Goal: Task Accomplishment & Management: Use online tool/utility

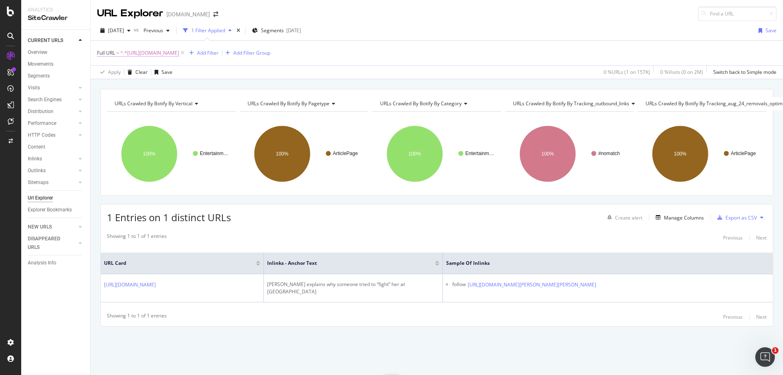
click at [179, 56] on span "^.*[URL][DOMAIN_NAME]" at bounding box center [149, 52] width 59 height 11
click at [163, 90] on input "[URL][DOMAIN_NAME]" at bounding box center [142, 86] width 77 height 13
click at [190, 101] on div "Apply" at bounding box center [187, 104] width 13 height 7
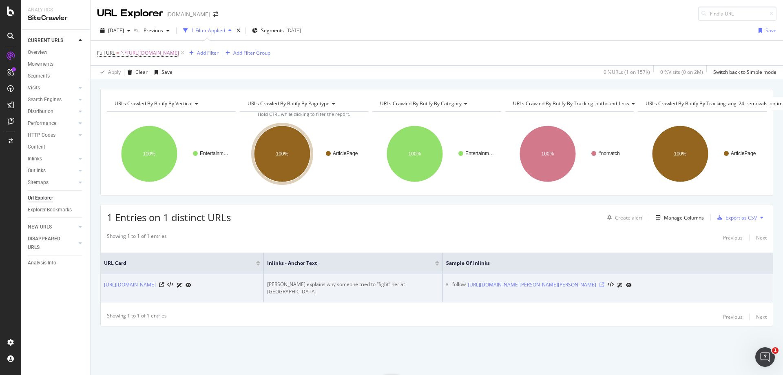
click at [604, 282] on icon at bounding box center [601, 284] width 5 height 5
click at [360, 287] on td "[PERSON_NAME] explains why someone tried to “fight” her at [GEOGRAPHIC_DATA]" at bounding box center [353, 288] width 179 height 28
click at [363, 287] on div "[PERSON_NAME] explains why someone tried to “fight” her at [GEOGRAPHIC_DATA]" at bounding box center [353, 287] width 172 height 15
click at [366, 286] on div "[PERSON_NAME] explains why someone tried to “fight” her at [GEOGRAPHIC_DATA]" at bounding box center [353, 287] width 172 height 15
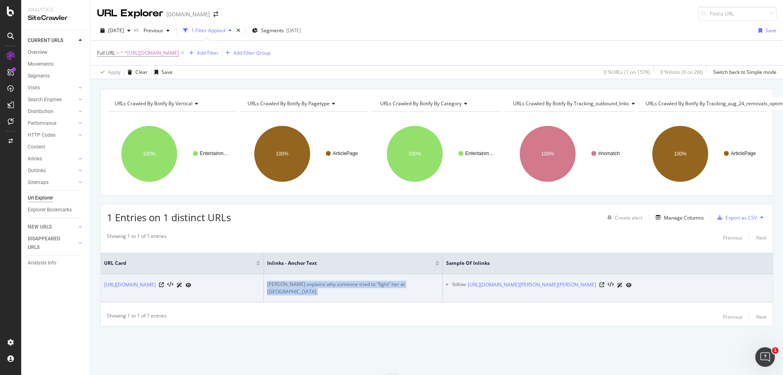
click at [366, 286] on div "[PERSON_NAME] explains why someone tried to “fight” her at [GEOGRAPHIC_DATA]" at bounding box center [353, 287] width 172 height 15
copy div "[PERSON_NAME] explains why someone tried to “fight” her at [GEOGRAPHIC_DATA]"
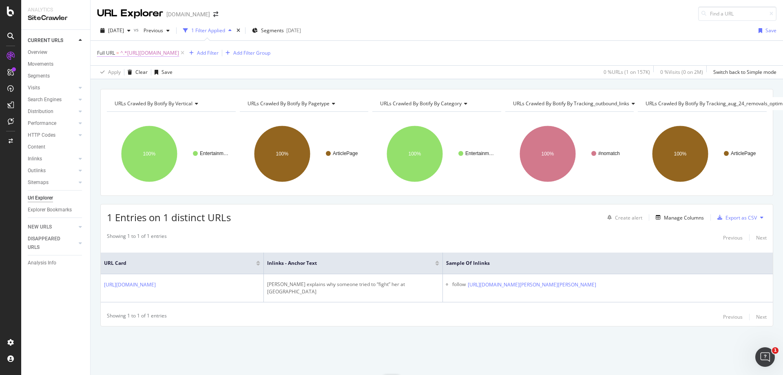
click at [179, 51] on span "^.*[URL][DOMAIN_NAME]" at bounding box center [149, 52] width 59 height 11
click at [153, 88] on input "[URL][DOMAIN_NAME]" at bounding box center [142, 86] width 77 height 13
paste input "csgo/dekays-sources-virtus-pro-considering-building-international-csgo-team-970…"
type input "[URL][DOMAIN_NAME]"
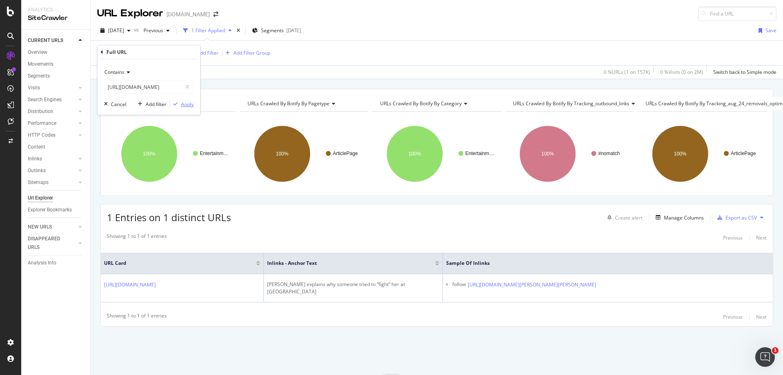
scroll to position [0, 0]
click at [193, 105] on div "Apply" at bounding box center [187, 104] width 13 height 7
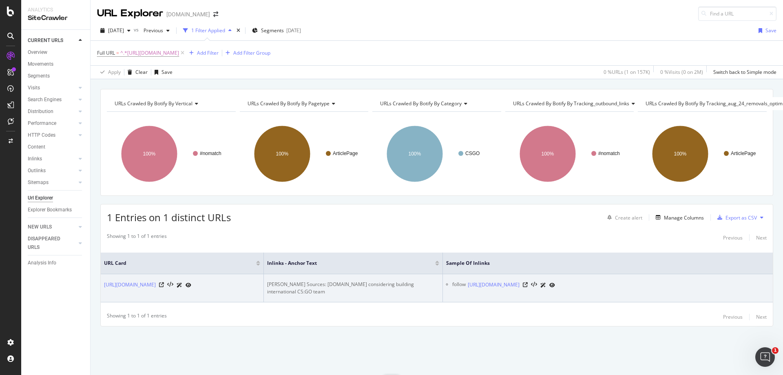
click at [334, 280] on div "[PERSON_NAME] Sources: [DOMAIN_NAME] considering building international CS:GO t…" at bounding box center [353, 287] width 172 height 15
copy div "[PERSON_NAME] Sources: [DOMAIN_NAME] considering building international CS:GO t…"
click at [528, 282] on icon at bounding box center [525, 284] width 5 height 5
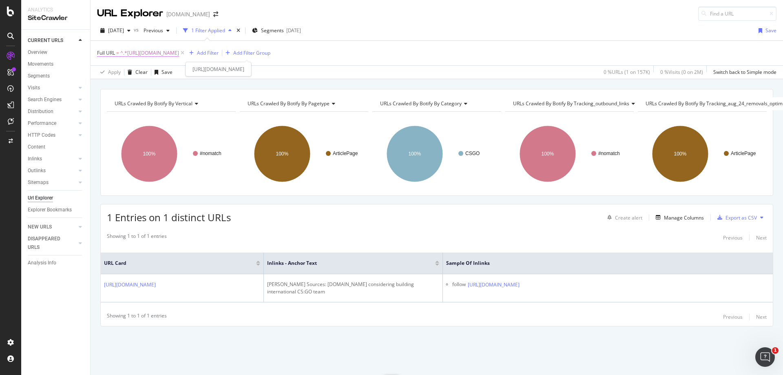
click at [179, 51] on span "^.*[URL][DOMAIN_NAME]" at bounding box center [149, 52] width 59 height 11
click at [158, 86] on input "[URL][DOMAIN_NAME]" at bounding box center [142, 86] width 77 height 13
paste input "fortnite/faze-clans-tfue-praises-epic-games-for-fortnite-vaults-in-v7.30-update…"
type input "[URL][DOMAIN_NAME]"
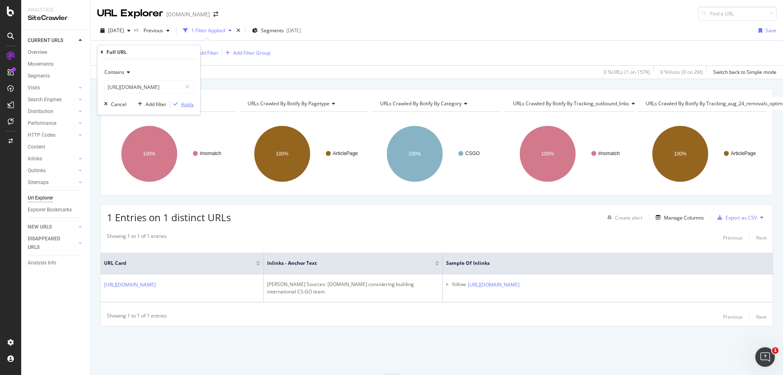
scroll to position [0, 0]
click at [184, 102] on div "Apply" at bounding box center [187, 104] width 13 height 7
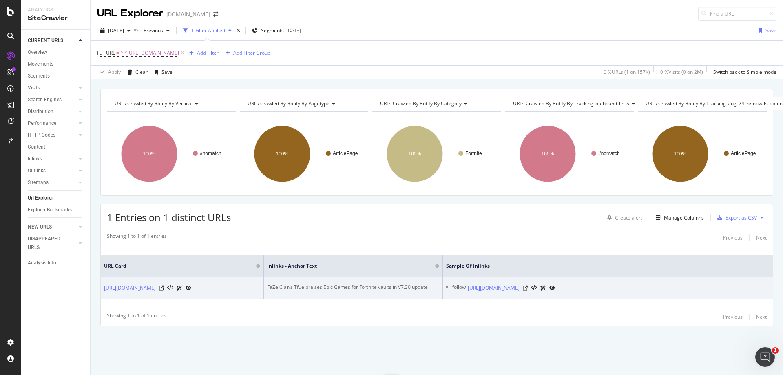
click at [349, 283] on div "FaZe Clan’s Tfue praises Epic Games for Fortnite vaults in V7.30 update" at bounding box center [353, 286] width 172 height 7
copy div "FaZe Clan’s Tfue praises Epic Games for Fortnite vaults in V7.30 update"
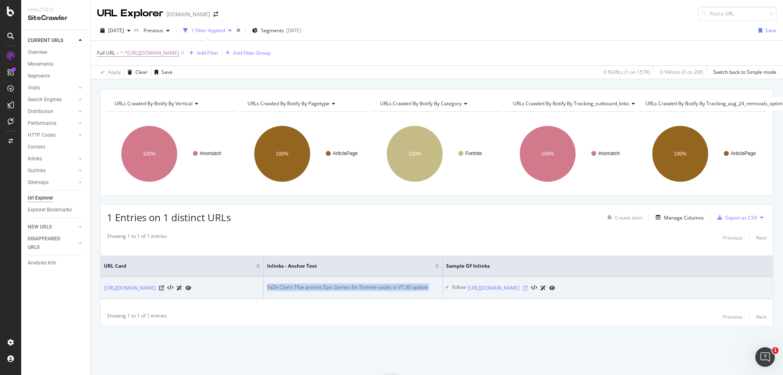
click at [528, 285] on icon at bounding box center [525, 287] width 5 height 5
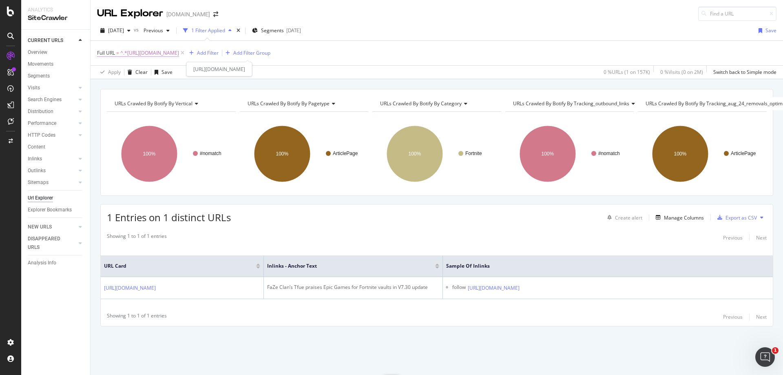
drag, startPoint x: 217, startPoint y: 51, endPoint x: 206, endPoint y: 56, distance: 12.6
click at [179, 51] on span "^.*[URL][DOMAIN_NAME]" at bounding box center [149, 52] width 59 height 11
click at [155, 84] on input "[URL][DOMAIN_NAME]" at bounding box center [142, 86] width 77 height 13
paste input "entertainment/twitch-streamer-[PERSON_NAME]-fails-hilariously-trying-install-mi…"
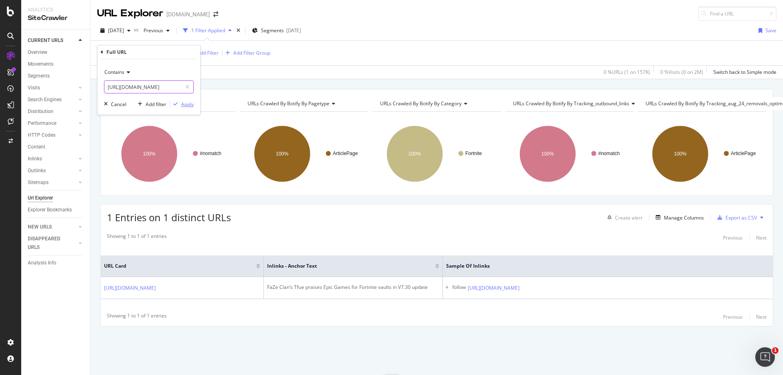
type input "[URL][DOMAIN_NAME]"
click at [183, 103] on div "Apply" at bounding box center [187, 104] width 13 height 7
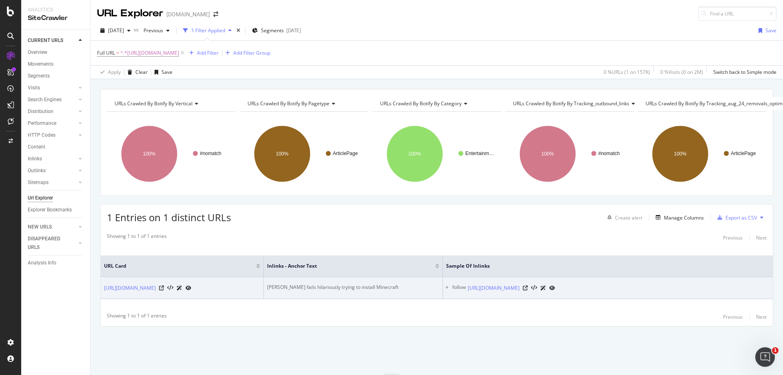
click at [341, 283] on div "[PERSON_NAME] fails hilariously trying to install Minecraft" at bounding box center [353, 286] width 172 height 7
copy div "[PERSON_NAME] fails hilariously trying to install Minecraft"
click at [528, 285] on icon at bounding box center [525, 287] width 5 height 5
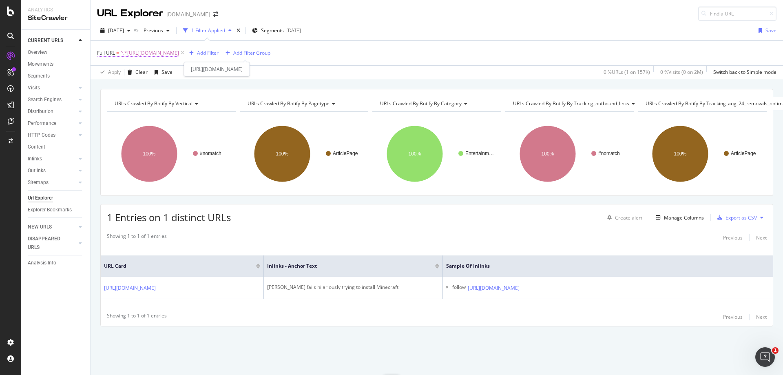
click at [179, 55] on span "^.*[URL][DOMAIN_NAME]" at bounding box center [149, 52] width 59 height 11
click at [156, 86] on input "[URL][DOMAIN_NAME]" at bounding box center [142, 86] width 77 height 13
paste input "fortnite/ninja-calls-on-epic-to-fix-fortnites-lag-problems-454227"
type input "[URL][DOMAIN_NAME]"
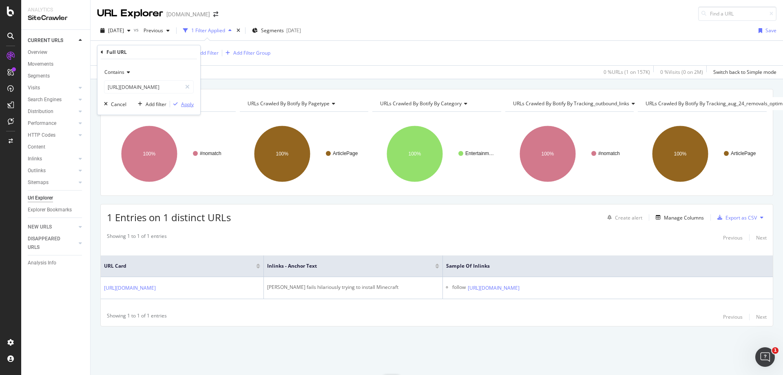
scroll to position [0, 0]
click at [193, 105] on div "Apply" at bounding box center [187, 104] width 13 height 7
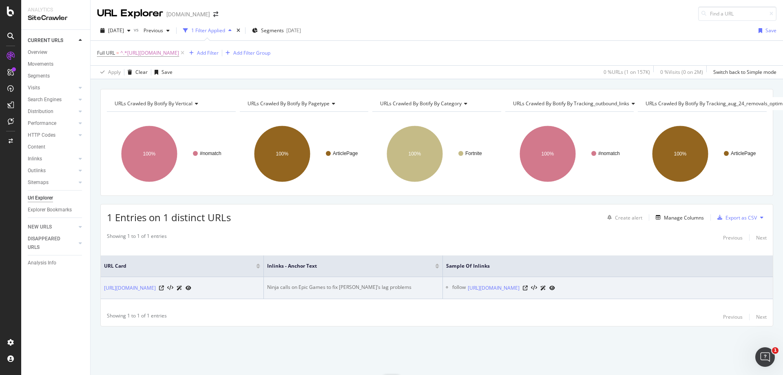
click at [349, 283] on div "Ninja calls on Epic Games to fix [PERSON_NAME]’s lag problems" at bounding box center [353, 286] width 172 height 7
copy div "Ninja calls on Epic Games to fix [PERSON_NAME]’s lag problems"
click at [528, 285] on icon at bounding box center [525, 287] width 5 height 5
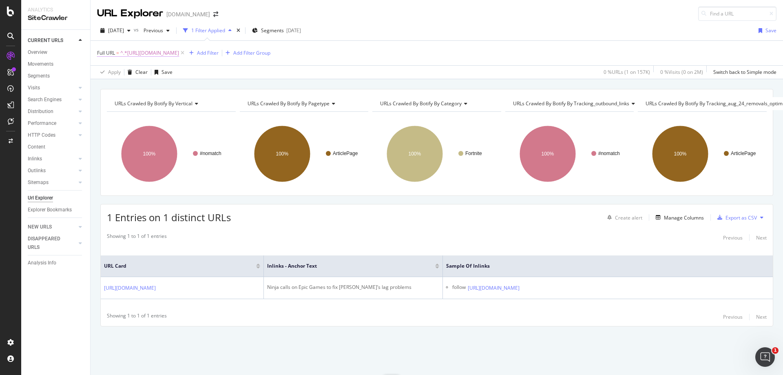
click at [179, 55] on span "^.*[URL][DOMAIN_NAME]" at bounding box center [149, 52] width 59 height 11
click at [160, 83] on input "[URL][DOMAIN_NAME]" at bounding box center [142, 86] width 77 height 13
paste input "entertainment/streamer-slams-twitch-after-censored-pin-up-art-leads-to-second-b…"
type input "[URL][DOMAIN_NAME]"
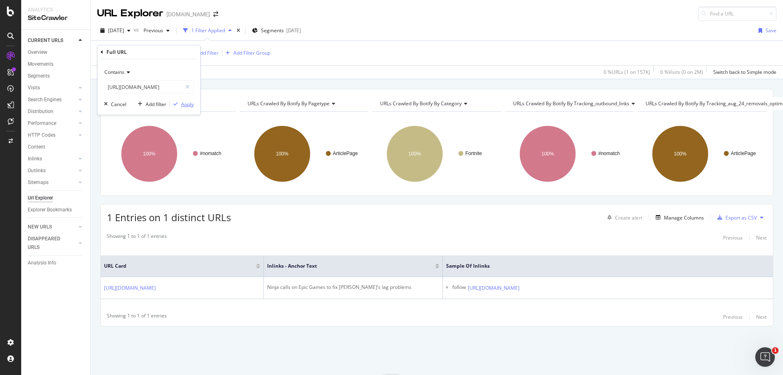
click at [190, 104] on div "Apply" at bounding box center [187, 104] width 13 height 7
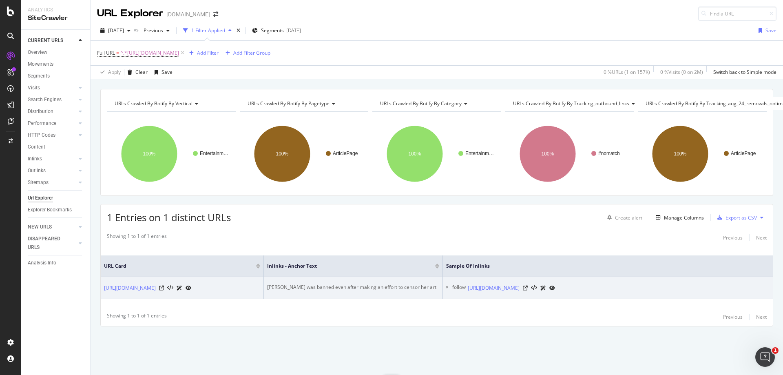
click at [384, 283] on div "[PERSON_NAME] was banned even after making an effort to censor her art" at bounding box center [353, 286] width 172 height 7
copy div "[PERSON_NAME] was banned even after making an effort to censor her art"
click at [528, 285] on icon at bounding box center [525, 287] width 5 height 5
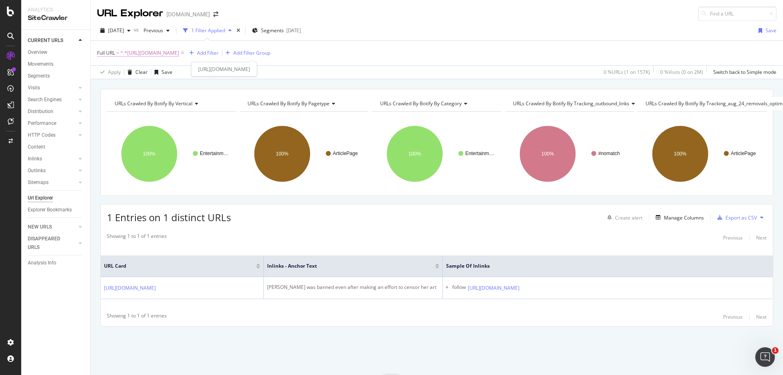
click at [179, 55] on span "^.*[URL][DOMAIN_NAME]" at bounding box center [149, 52] width 59 height 11
click at [162, 87] on input "[URL][DOMAIN_NAME]" at bounding box center [142, 86] width 77 height 13
paste input "csgo/how-zonic-turned-astralis-into-world-beaters-changed-csgo-forever-1377371"
type input "[URL][DOMAIN_NAME]"
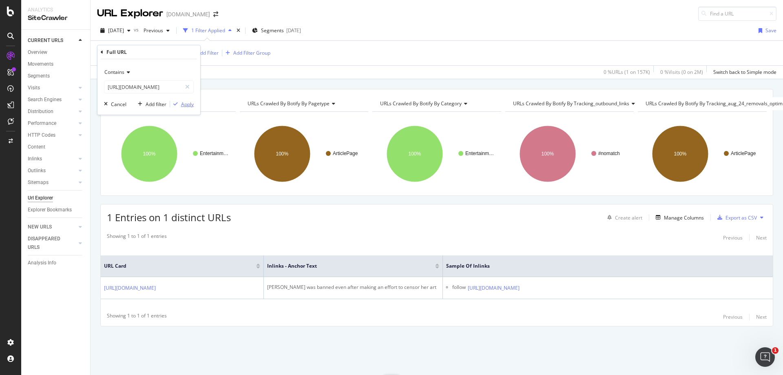
click at [182, 101] on div "Apply" at bounding box center [187, 104] width 13 height 7
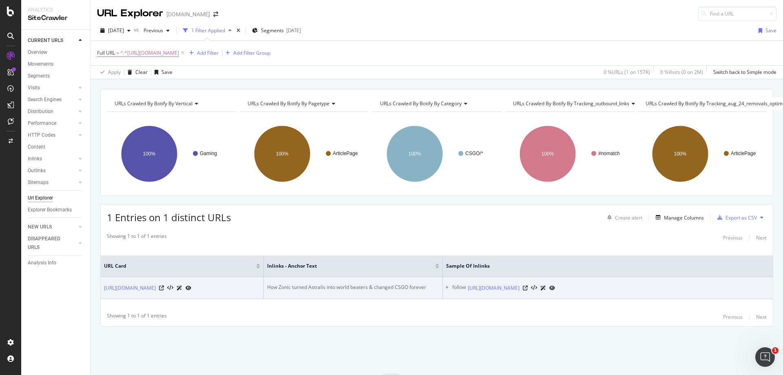
click at [351, 283] on div "How Zonic turned Astralis into world beaters & changed CSGO forever" at bounding box center [353, 286] width 172 height 7
click at [355, 283] on div "How Zonic turned Astralis into world beaters & changed CSGO forever" at bounding box center [353, 286] width 172 height 7
copy div "How Zonic turned Astralis into world beaters & changed CSGO forever"
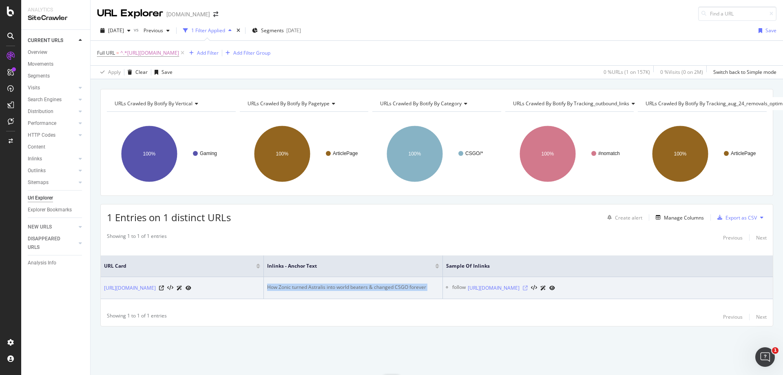
click at [528, 285] on icon at bounding box center [525, 287] width 5 height 5
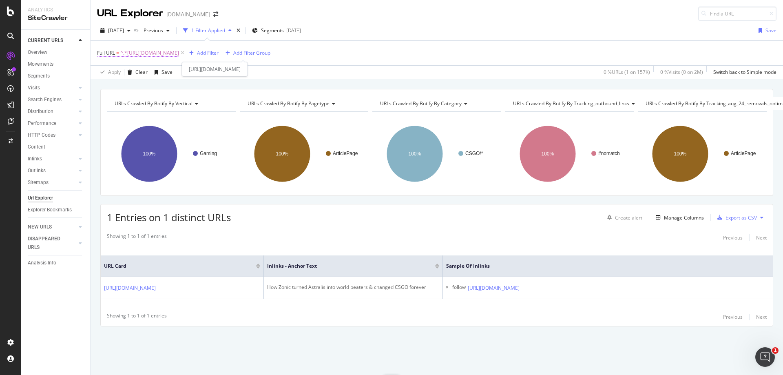
drag, startPoint x: 278, startPoint y: 53, endPoint x: 258, endPoint y: 56, distance: 20.6
click at [179, 53] on span "^.*[URL][DOMAIN_NAME]" at bounding box center [149, 52] width 59 height 11
click at [165, 86] on input "[URL][DOMAIN_NAME]" at bounding box center [142, 86] width 77 height 13
paste input "return-of-the-king-how-[PERSON_NAME]-rediscovered-his-csgo-mojo-1356144"
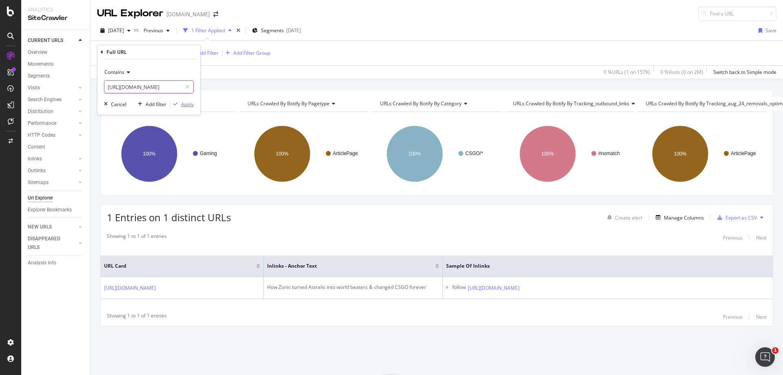
type input "[URL][DOMAIN_NAME]"
click at [187, 102] on div "Apply" at bounding box center [187, 104] width 13 height 7
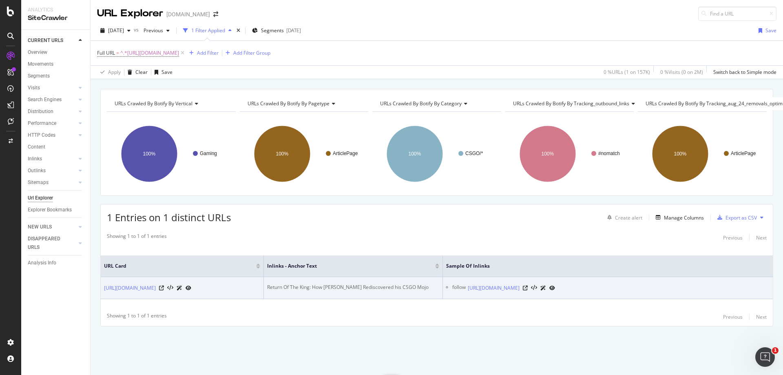
click at [396, 283] on div "Return Of The King: How [PERSON_NAME] Rediscovered his CSGO Mojo" at bounding box center [353, 286] width 172 height 7
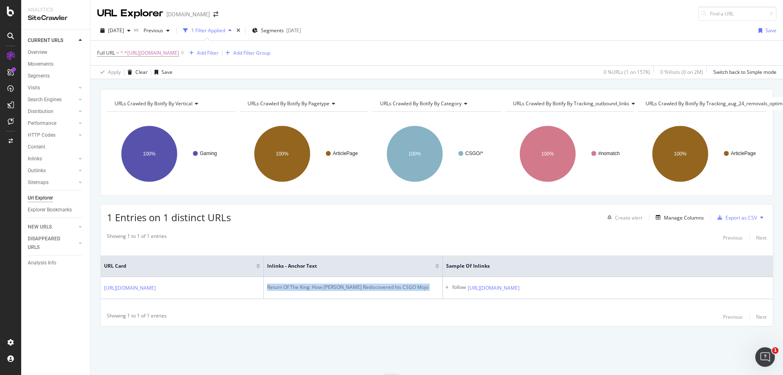
copy div "Return Of The King: How [PERSON_NAME] Rediscovered his CSGO Mojo"
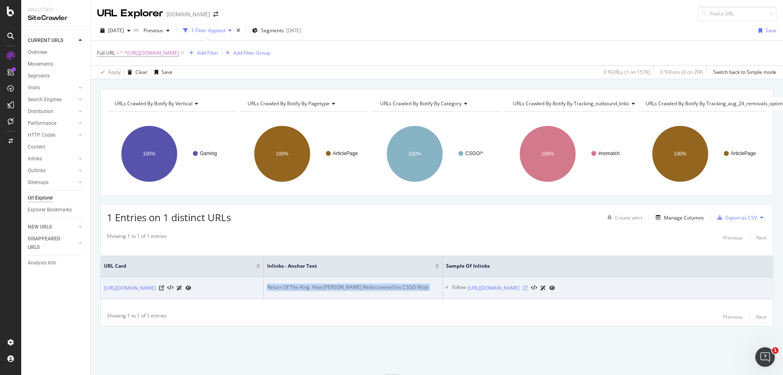
click at [528, 285] on icon at bounding box center [525, 287] width 5 height 5
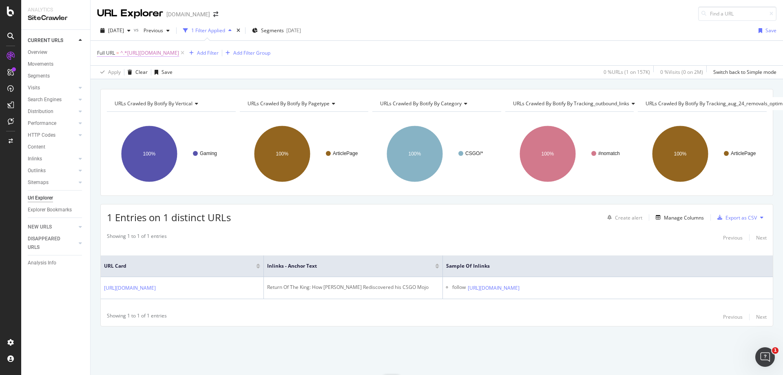
click at [179, 56] on span "^.*[URL][DOMAIN_NAME]" at bounding box center [149, 52] width 59 height 11
click at [153, 84] on input "[URL][DOMAIN_NAME]" at bounding box center [142, 86] width 77 height 13
paste input "battlefield/shroud-gives-his-opinion-on-all-the-battlefield-v-hate-168035"
type input "[URL][DOMAIN_NAME]"
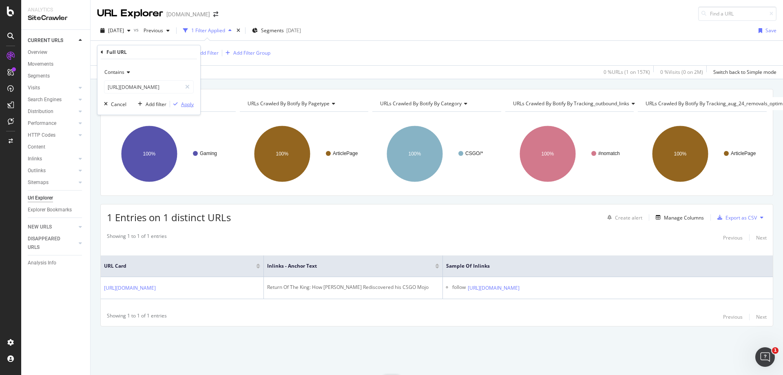
scroll to position [0, 0]
click at [187, 104] on div "Apply" at bounding box center [187, 104] width 13 height 7
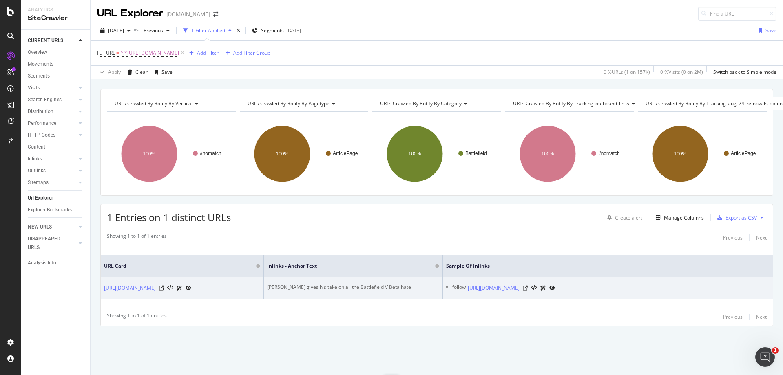
click at [382, 285] on div "[PERSON_NAME] gives his take on all the Battlefield V Beta hate" at bounding box center [353, 286] width 172 height 7
copy div "[PERSON_NAME] gives his take on all the Battlefield V Beta hate"
click at [528, 285] on icon at bounding box center [525, 287] width 5 height 5
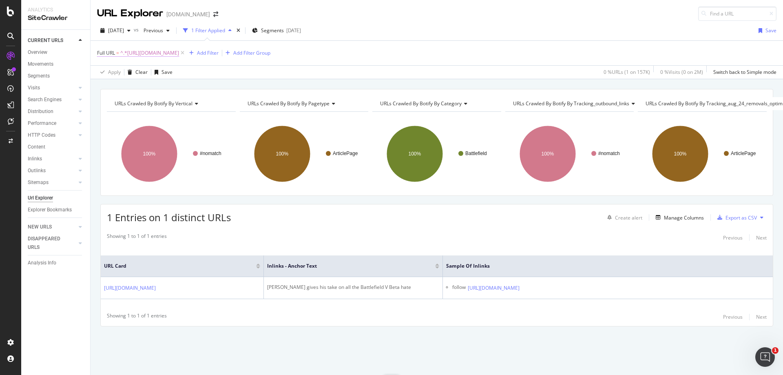
click at [179, 49] on span "^.*[URL][DOMAIN_NAME]" at bounding box center [149, 52] width 59 height 11
click at [135, 86] on input "[URL][DOMAIN_NAME]" at bounding box center [142, 86] width 77 height 13
paste input "fortnite/new-baller-vehicle-headed-to-fortnite-soon-43976"
type input "[URL][DOMAIN_NAME]"
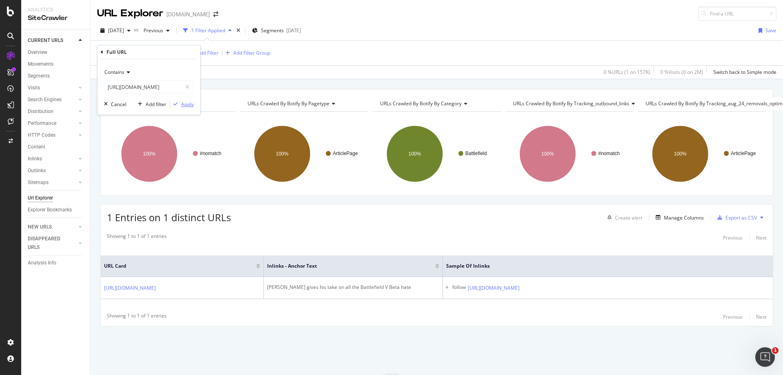
click at [188, 105] on div "Apply" at bounding box center [187, 104] width 13 height 7
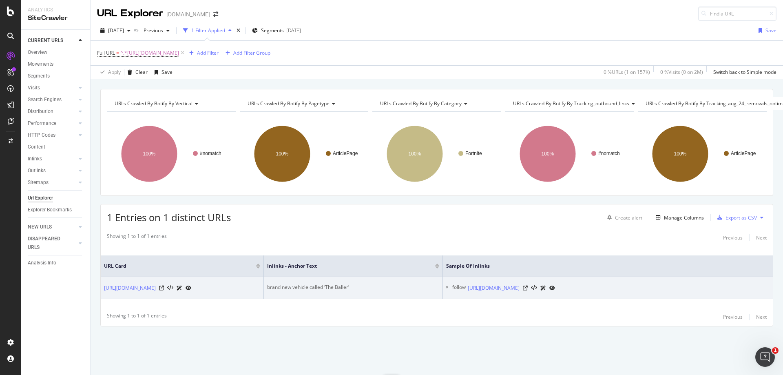
click at [322, 283] on div "brand new vehicle called ‘The Baller’" at bounding box center [353, 286] width 172 height 7
copy div "brand new vehicle called ‘The Baller’"
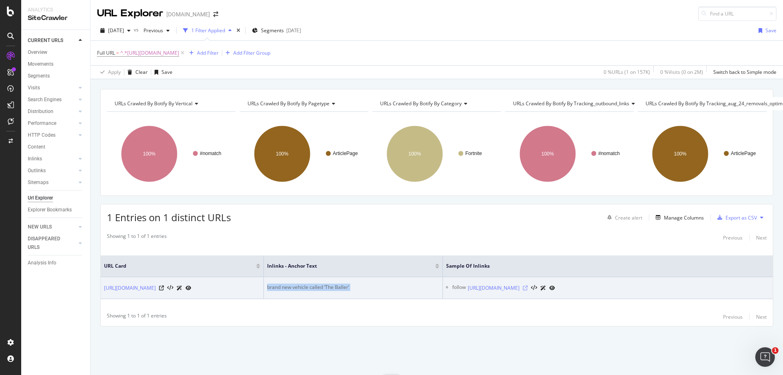
click at [528, 285] on icon at bounding box center [525, 287] width 5 height 5
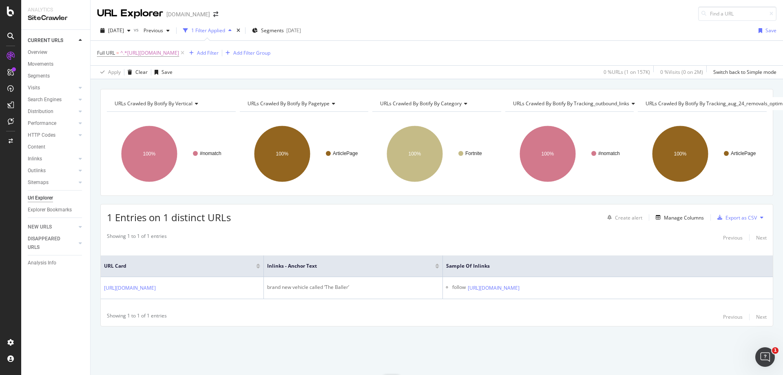
click at [267, 60] on div "Full URL = ^.*[URL][DOMAIN_NAME] Add Filter Add Filter Group" at bounding box center [436, 53] width 679 height 24
click at [179, 54] on span "^.*[URL][DOMAIN_NAME]" at bounding box center [149, 52] width 59 height 11
click at [163, 83] on input "[URL][DOMAIN_NAME]" at bounding box center [142, 86] width 77 height 13
paste input "apex-legends/apex-legends-players-are-octane-jousting-and-its-hilarious-1364714"
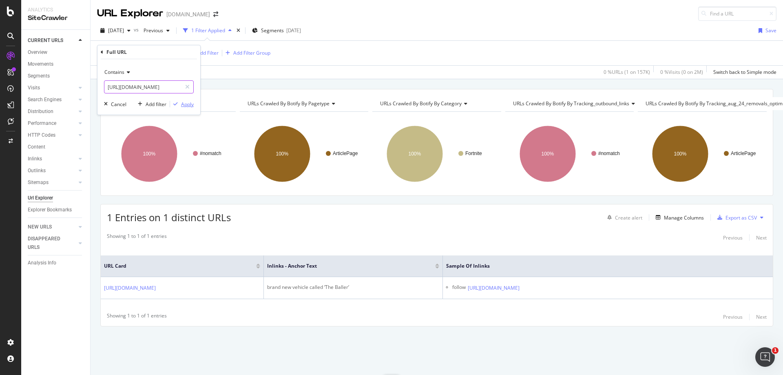
type input "[URL][DOMAIN_NAME]"
click at [187, 104] on div "Apply" at bounding box center [187, 104] width 13 height 7
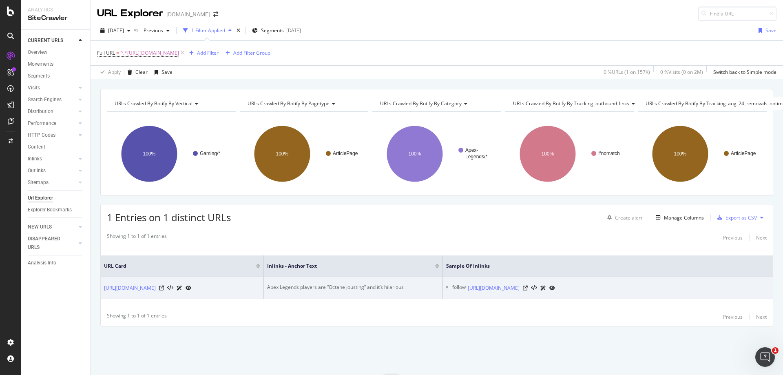
click at [378, 283] on div "Apex Legends players are “Octane jousting” and it’s hilarious" at bounding box center [353, 286] width 172 height 7
click at [528, 285] on icon at bounding box center [525, 287] width 5 height 5
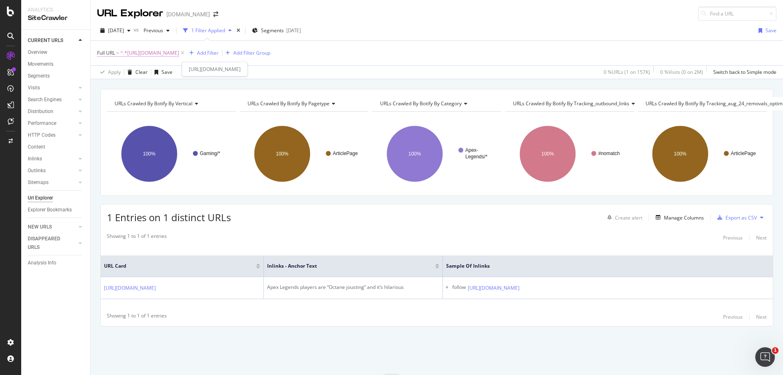
click at [179, 58] on span "^.*[URL][DOMAIN_NAME]" at bounding box center [149, 52] width 59 height 11
click at [127, 83] on input "[URL][DOMAIN_NAME]" at bounding box center [142, 86] width 77 height 13
paste input "call-of-duty/doritos-bowl-first-ever-blackout-tournament-announced-ft-drlupo-ni…"
type input "[URL][DOMAIN_NAME]"
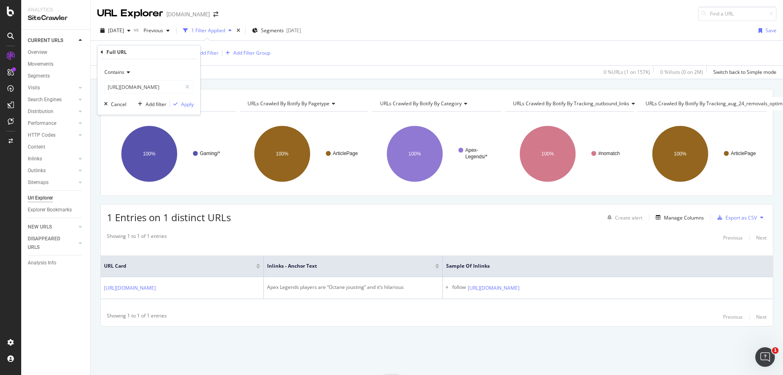
scroll to position [0, 0]
click at [194, 105] on div "Contains [URL][DOMAIN_NAME] Cancel Add filter Apply" at bounding box center [148, 86] width 103 height 55
click at [188, 104] on div "Apply" at bounding box center [187, 104] width 13 height 7
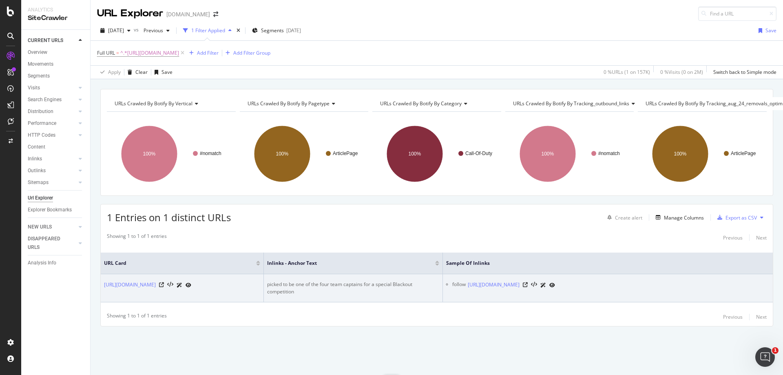
click at [338, 282] on div "picked to be one of the four team captains for a special Blackout competition" at bounding box center [353, 287] width 172 height 15
click at [528, 285] on icon at bounding box center [525, 284] width 5 height 5
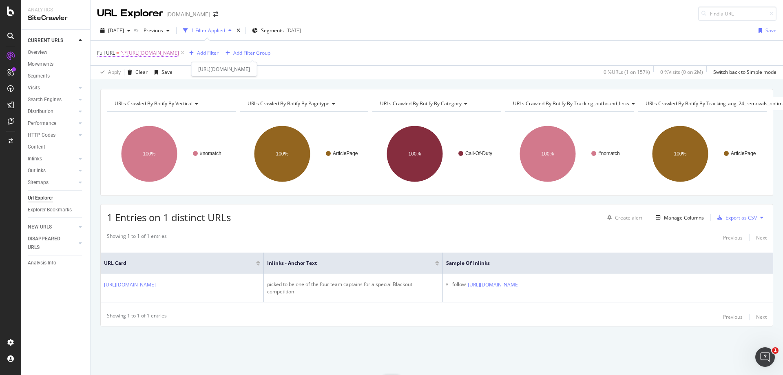
click at [179, 55] on span "^.*[URL][DOMAIN_NAME]" at bounding box center [149, 52] width 59 height 11
click at [163, 83] on input "[URL][DOMAIN_NAME]" at bounding box center [142, 86] width 77 height 13
paste input "hyper-scape/all-hacks-in-hyper-scape-and-how-to-use-them-1387853"
type input "[URL][DOMAIN_NAME]"
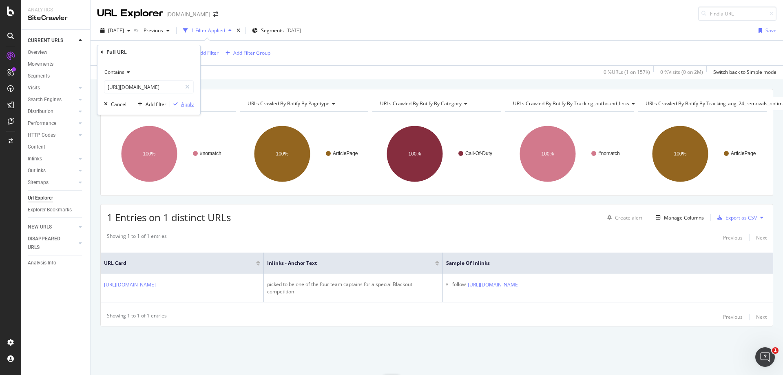
scroll to position [0, 0]
click at [186, 102] on div "Apply" at bounding box center [187, 104] width 13 height 7
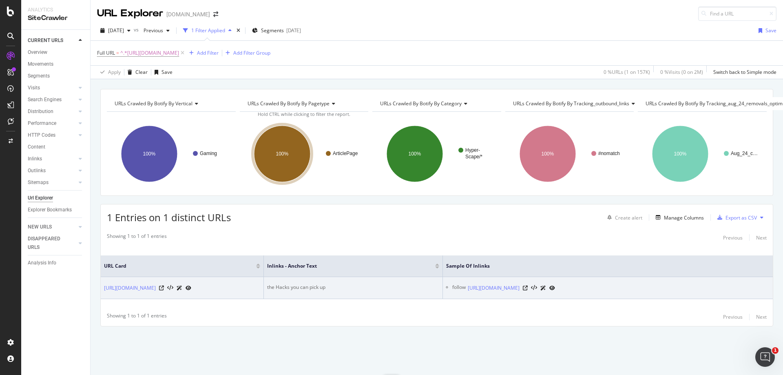
click at [283, 283] on div "the Hacks you can pick up" at bounding box center [353, 286] width 172 height 7
click at [555, 284] on div at bounding box center [539, 287] width 32 height 9
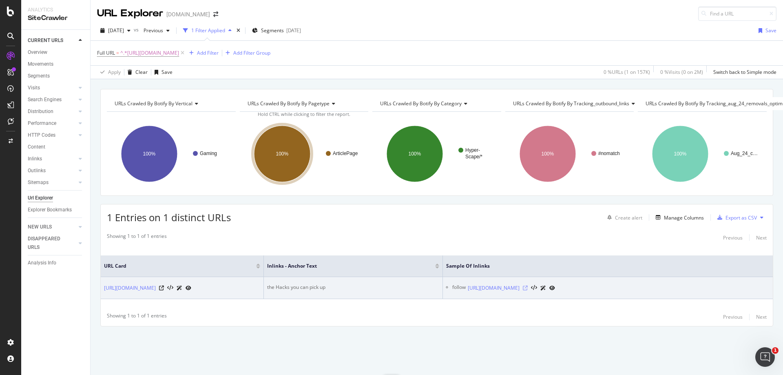
click at [528, 285] on icon at bounding box center [525, 287] width 5 height 5
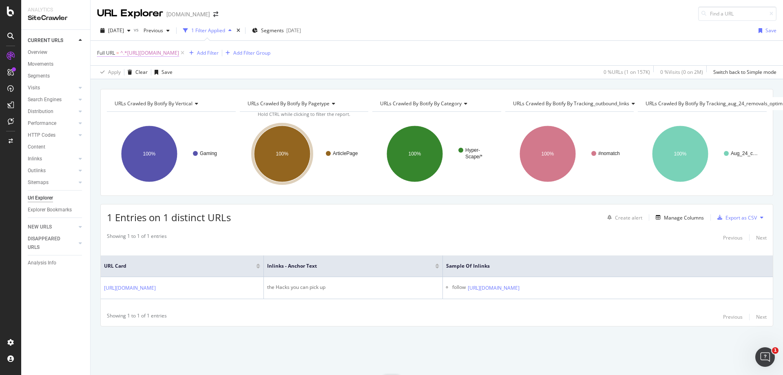
click at [179, 55] on span "^.*[URL][DOMAIN_NAME]" at bounding box center [149, 52] width 59 height 11
click at [121, 87] on input "[URL][DOMAIN_NAME]" at bounding box center [142, 86] width 77 height 13
paste input "entertainment/twitch-streamer-[PERSON_NAME]-attacked-by-wild-deer-in-irl-broadc…"
type input "[URL][DOMAIN_NAME][PERSON_NAME]"
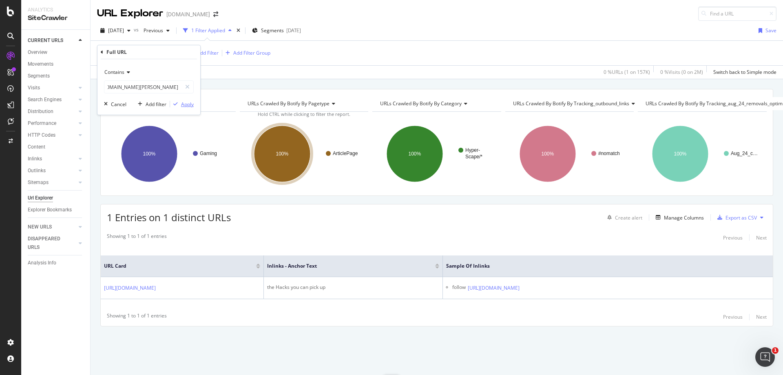
scroll to position [0, 0]
click at [193, 106] on div "Apply" at bounding box center [187, 104] width 13 height 7
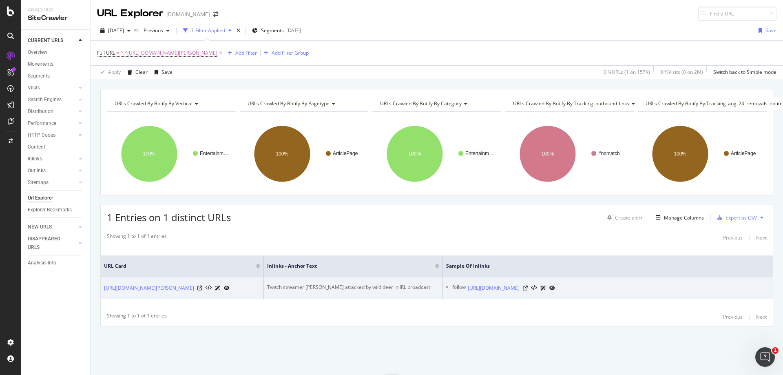
click at [310, 277] on td "Twitch streamer [PERSON_NAME] attacked by wild deer in IRL broadcast" at bounding box center [353, 288] width 179 height 22
click at [311, 283] on div "Twitch streamer [PERSON_NAME] attacked by wild deer in IRL broadcast" at bounding box center [353, 286] width 172 height 7
click at [528, 285] on icon at bounding box center [525, 287] width 5 height 5
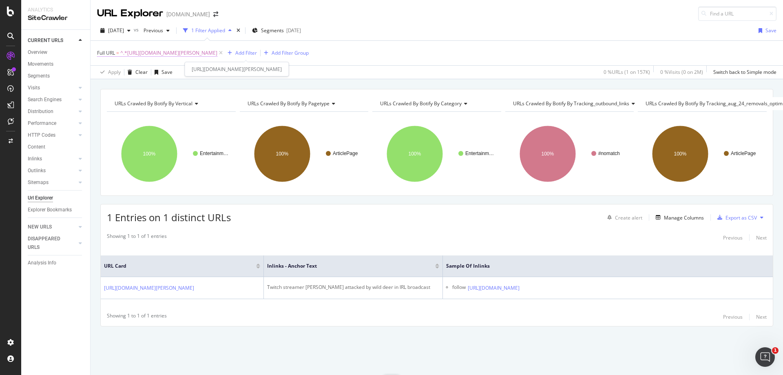
click at [183, 52] on span "^.*[URL][DOMAIN_NAME][PERSON_NAME]" at bounding box center [168, 52] width 97 height 11
click at [174, 86] on input "[URL][DOMAIN_NAME][PERSON_NAME]" at bounding box center [142, 86] width 77 height 13
paste input "csgo/how-an-old-csgo-journeyman-became-the-stable-core-of-a-world-1-team-140391"
type input "[URL][DOMAIN_NAME]"
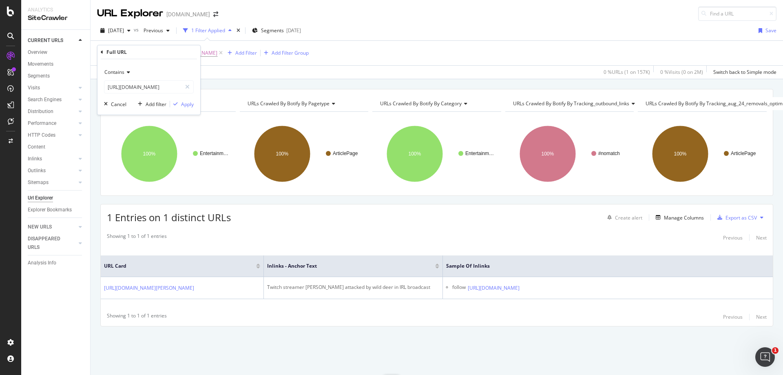
click at [188, 110] on div "Contains [URL][DOMAIN_NAME] Cancel Add filter Apply" at bounding box center [148, 86] width 103 height 55
click at [187, 106] on div "Apply" at bounding box center [187, 104] width 13 height 7
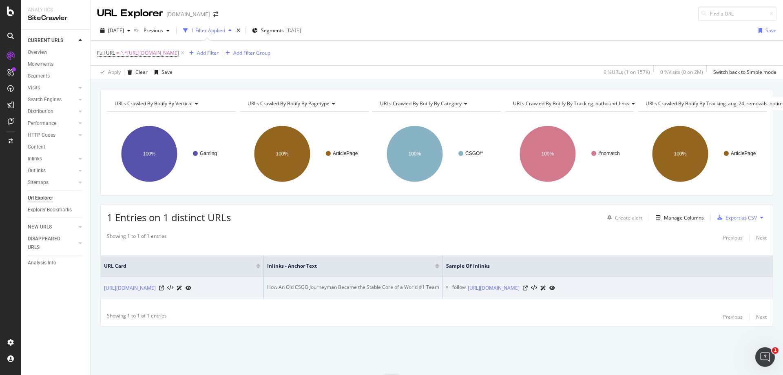
click at [277, 283] on div "How An Old CSGO Journeyman Became the Stable Core of a World #1 Team" at bounding box center [353, 286] width 172 height 7
click at [528, 285] on icon at bounding box center [525, 287] width 5 height 5
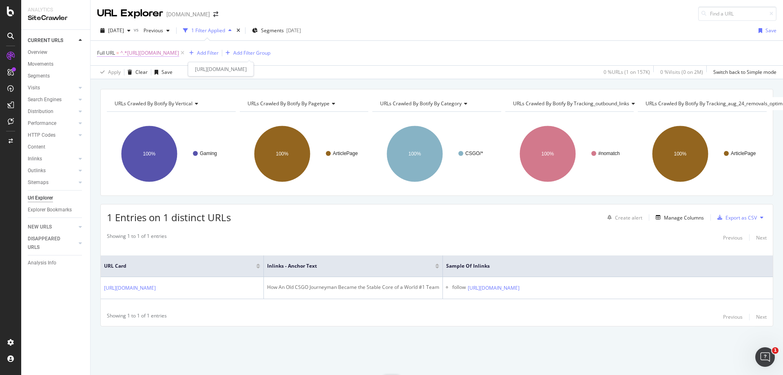
click at [179, 51] on span "^.*[URL][DOMAIN_NAME]" at bounding box center [149, 52] width 59 height 11
click at [130, 84] on input "[URL][DOMAIN_NAME]" at bounding box center [142, 86] width 77 height 13
paste input "ars/[PERSON_NAME]-surprised-by-unacceptable-issue-found-in-tesla-model-s-1343294"
type input "[URL][DOMAIN_NAME][PERSON_NAME]"
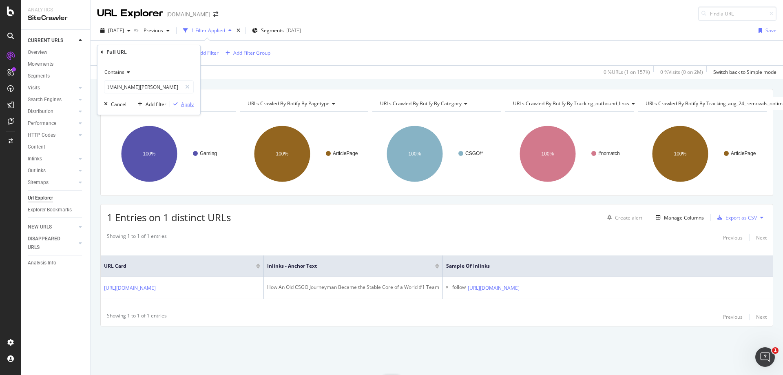
scroll to position [0, 0]
click at [179, 103] on div "button" at bounding box center [175, 104] width 11 height 5
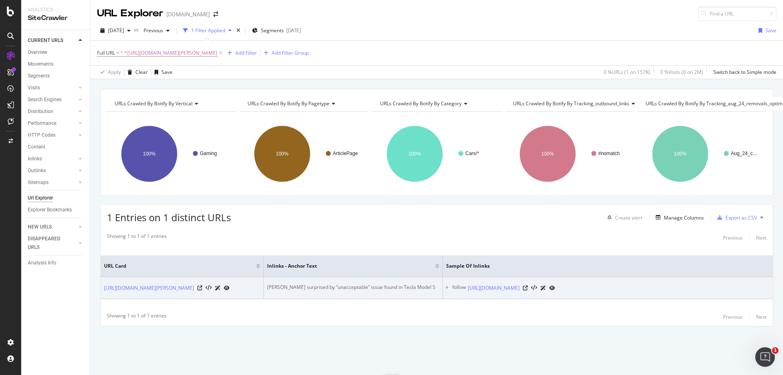
click at [340, 283] on div "[PERSON_NAME] surprised by “unacceptable” issue found in Tesla Model S" at bounding box center [353, 286] width 172 height 7
click at [555, 286] on div at bounding box center [539, 287] width 32 height 9
click at [528, 285] on icon at bounding box center [525, 287] width 5 height 5
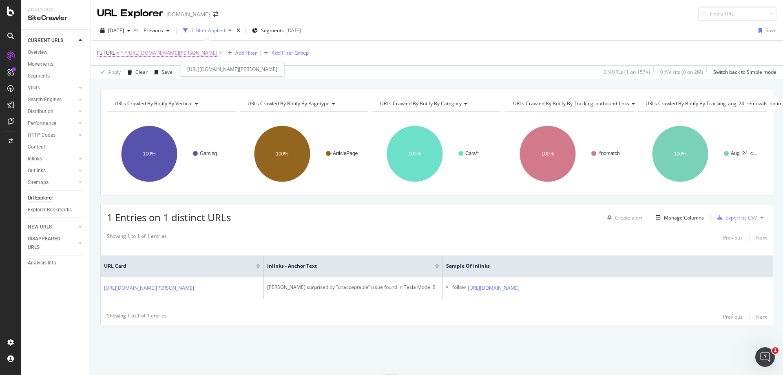
click at [216, 53] on span "^.*[URL][DOMAIN_NAME][PERSON_NAME]" at bounding box center [168, 52] width 97 height 11
click at [137, 83] on input "[URL][DOMAIN_NAME][PERSON_NAME]" at bounding box center [142, 86] width 77 height 13
paste input "supercarblondie-explains-why-the-2020-ford-gt-is-ridiculously-exclusive-1387581"
type input "[URL][DOMAIN_NAME]"
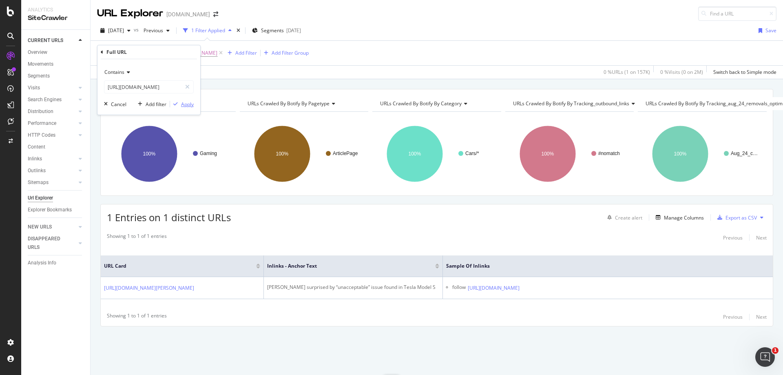
scroll to position [0, 0]
click at [186, 106] on div "Apply" at bounding box center [187, 104] width 13 height 7
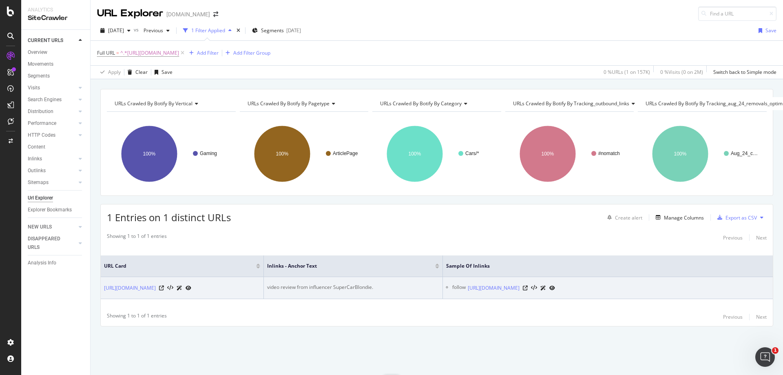
click at [357, 283] on div "video review from influencer SuperCarBlondie." at bounding box center [353, 286] width 172 height 7
click at [528, 285] on icon at bounding box center [525, 287] width 5 height 5
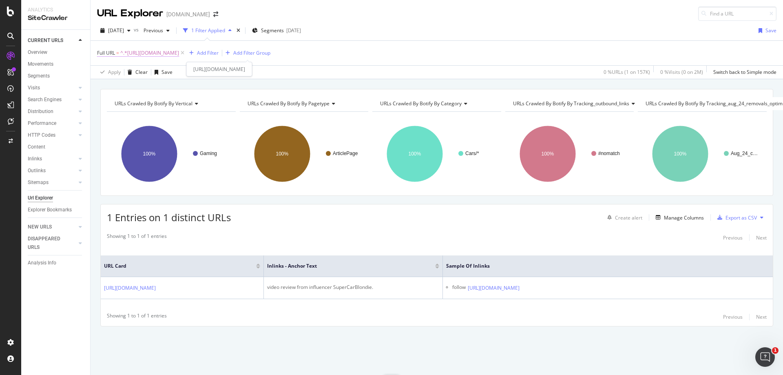
click at [179, 52] on span "^.*[URL][DOMAIN_NAME]" at bounding box center [149, 52] width 59 height 11
click at [159, 83] on input "[URL][DOMAIN_NAME]" at bounding box center [142, 86] width 77 height 13
paste input "videos/the-incredible-rise-of-courage-and-nadeshot-how-they-did-it-1359994"
type input "[URL][DOMAIN_NAME]"
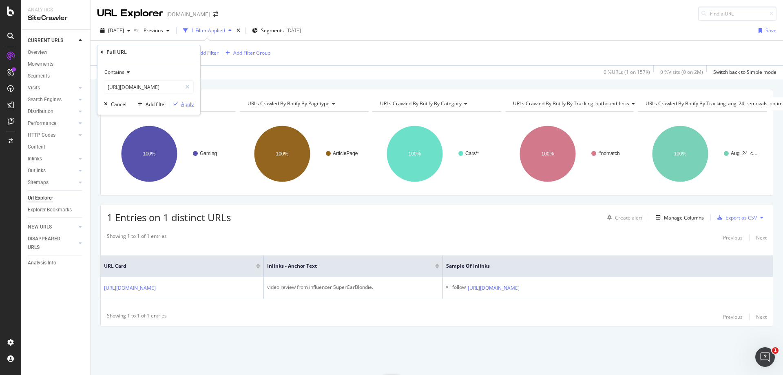
scroll to position [0, 0]
click at [183, 102] on div "Apply" at bounding box center [187, 104] width 13 height 7
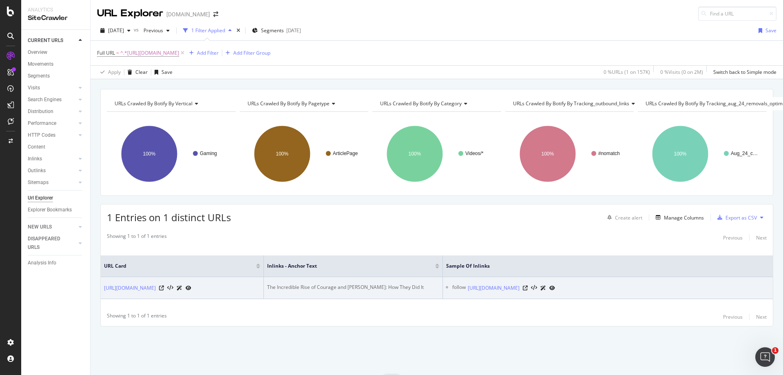
click at [330, 283] on div "The Incredible Rise of Courage and [PERSON_NAME]: How They Did It" at bounding box center [353, 286] width 172 height 7
click at [528, 285] on icon at bounding box center [525, 287] width 5 height 5
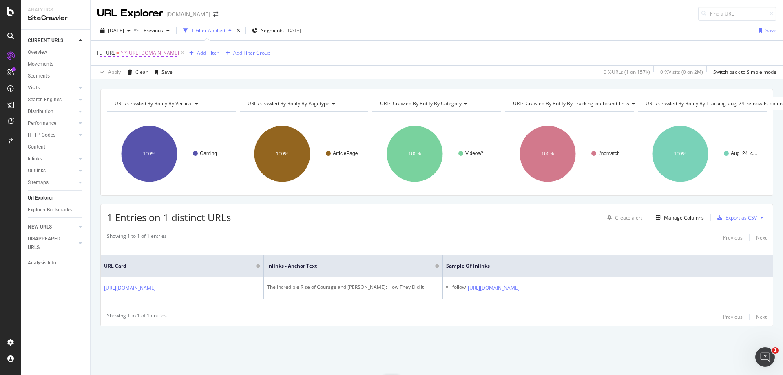
click at [179, 50] on span "^.*[URL][DOMAIN_NAME]" at bounding box center [149, 52] width 59 height 11
click at [149, 86] on input "[URL][DOMAIN_NAME]" at bounding box center [142, 86] width 77 height 13
paste input "league-of-legends/league-of-legends-parody-slams-riot-devs-on-champion-balancin…"
type input "[URL][DOMAIN_NAME]"
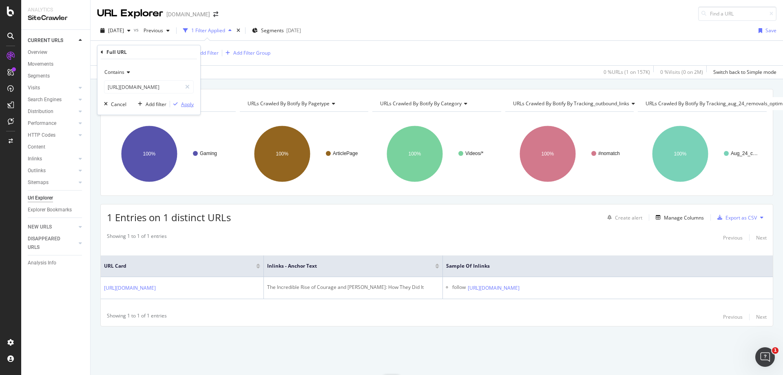
scroll to position [0, 0]
click at [185, 103] on div "Apply" at bounding box center [187, 104] width 13 height 7
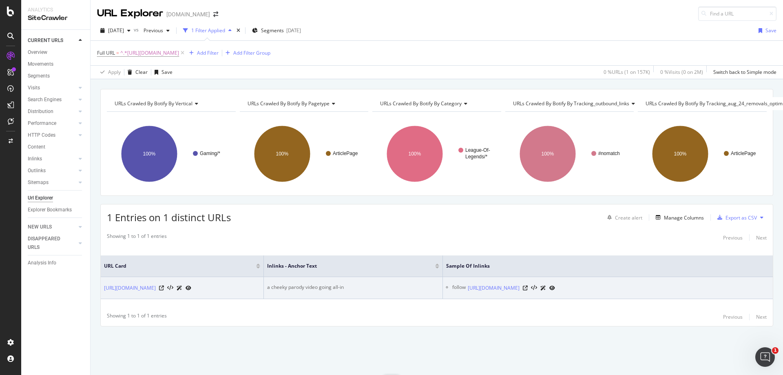
click at [297, 283] on div "a cheeky parody video going all-in" at bounding box center [353, 286] width 172 height 7
click at [528, 285] on icon at bounding box center [525, 287] width 5 height 5
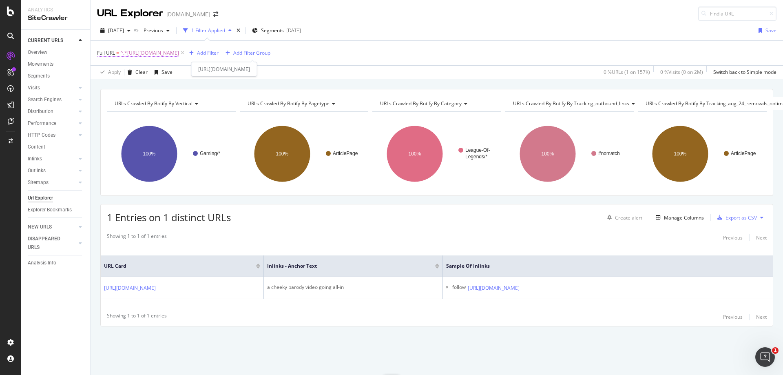
click at [179, 57] on span "^.*[URL][DOMAIN_NAME]" at bounding box center [149, 52] width 59 height 11
click at [168, 90] on input "[URL][DOMAIN_NAME]" at bounding box center [142, 86] width 77 height 13
paste input "call-of-duty/formal-pulls-off-triple-kill-with-combat-axe-during-incredible-twi…"
type input "[URL][DOMAIN_NAME]"
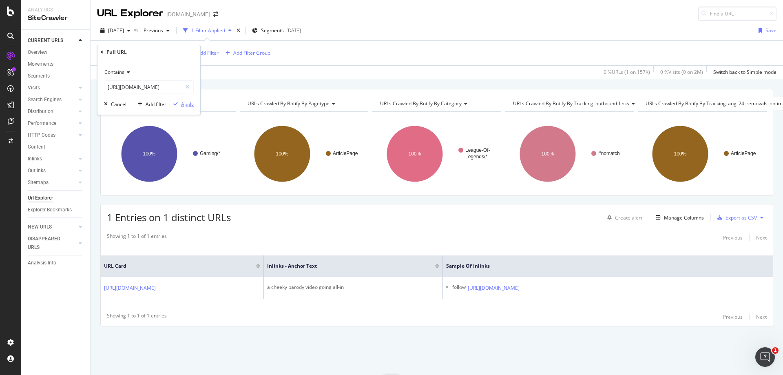
click at [179, 103] on div "button" at bounding box center [175, 104] width 11 height 5
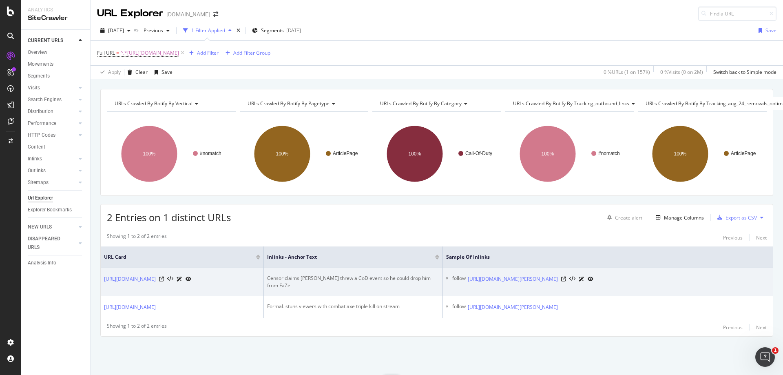
click at [377, 277] on div "Censor claims [PERSON_NAME] threw a CoD event so he could drop him from FaZe" at bounding box center [353, 281] width 172 height 15
click at [566, 278] on icon at bounding box center [563, 278] width 5 height 5
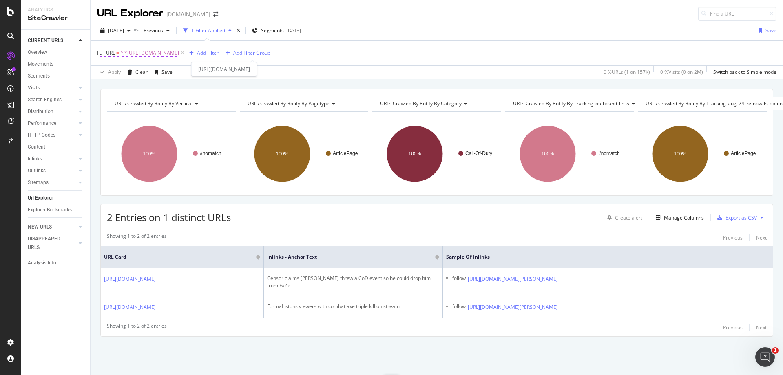
click at [179, 56] on span "^.*[URL][DOMAIN_NAME]" at bounding box center [149, 52] width 59 height 11
click at [163, 85] on input "[URL][DOMAIN_NAME]" at bounding box center [142, 86] width 77 height 13
paste input "fortnite/a-guide-to-getting-high-kill-solo-wins-in-fortnite-battle-royale"
type input "[URL][DOMAIN_NAME]"
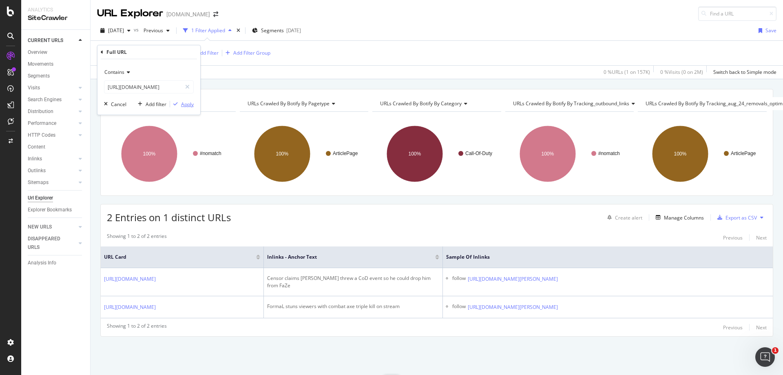
scroll to position [0, 0]
click at [181, 104] on div "Apply" at bounding box center [187, 104] width 13 height 7
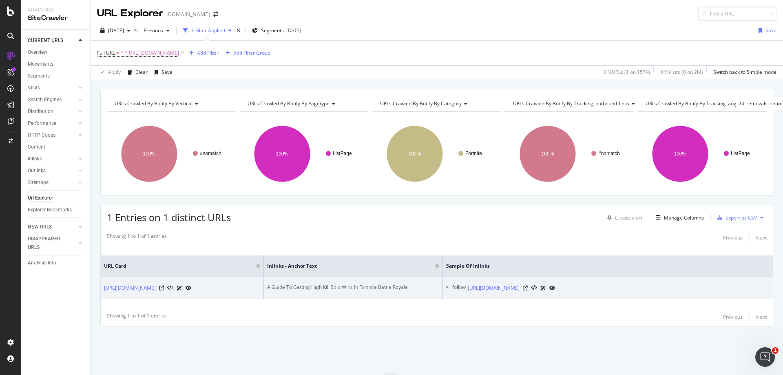
click at [382, 283] on div "A Guide To Getting High Kill Solo Wins In Fortnite Battle Royale" at bounding box center [353, 286] width 172 height 7
click at [528, 290] on icon at bounding box center [525, 287] width 5 height 5
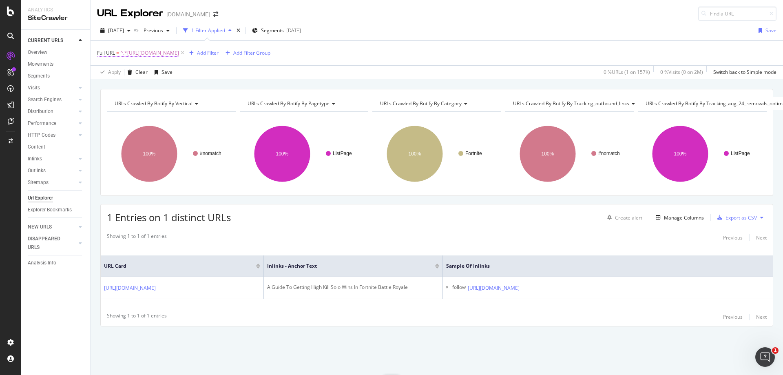
click at [179, 54] on span "^.*[URL][DOMAIN_NAME]" at bounding box center [149, 52] width 59 height 11
click at [128, 88] on input "[URL][DOMAIN_NAME]" at bounding box center [142, 86] width 77 height 13
paste input "overwatch/reddit-has-some-ideas-on-how-to-make-[PERSON_NAME]-and-[PERSON_NAME]-…"
type input "[URL][DOMAIN_NAME][PERSON_NAME][PERSON_NAME]"
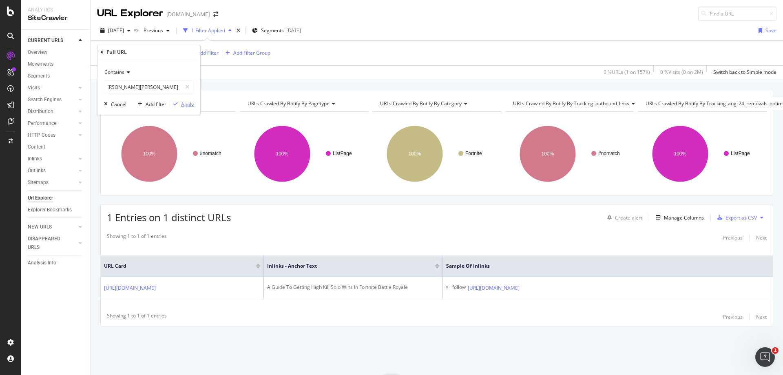
click at [182, 104] on div "Apply" at bounding box center [187, 104] width 13 height 7
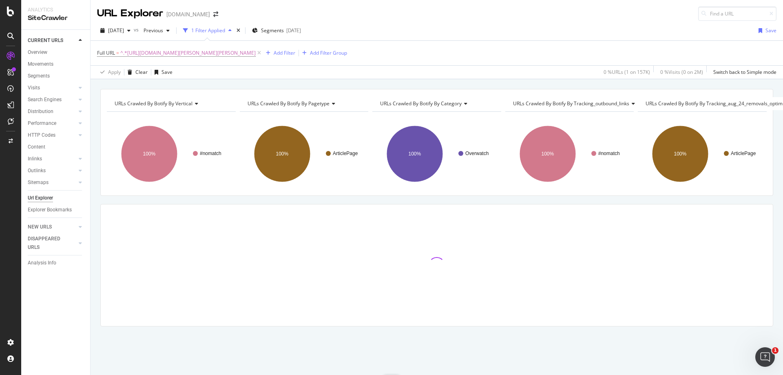
click at [437, 202] on div "URLs Crawled By Botify By vertical Chart (by Value) Table Expand Export as CSV …" at bounding box center [436, 222] width 692 height 266
click at [428, 196] on div "URLs Crawled By Botify By vertical Chart (by Value) Table Expand Export as CSV …" at bounding box center [436, 222] width 692 height 266
click at [422, 197] on div "URLs Crawled By Botify By vertical Chart (by Value) Table Expand Export as CSV …" at bounding box center [436, 222] width 692 height 266
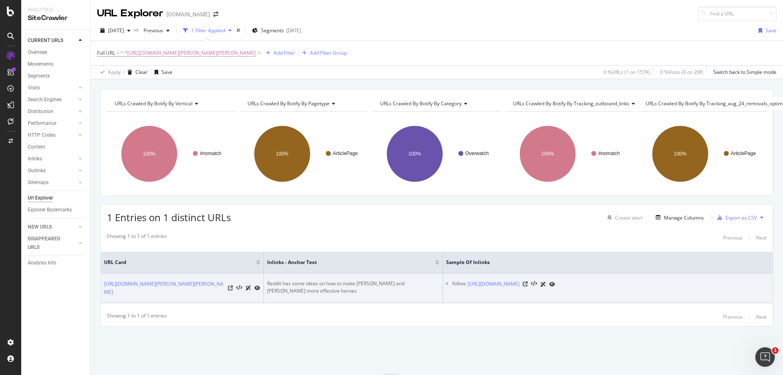
click at [341, 286] on div "Reddit has some ideas on how to make [PERSON_NAME] and [PERSON_NAME] more effec…" at bounding box center [353, 287] width 172 height 15
click at [350, 280] on div "Reddit has some ideas on how to make [PERSON_NAME] and [PERSON_NAME] more effec…" at bounding box center [353, 287] width 172 height 15
click at [351, 280] on div "Reddit has some ideas on how to make [PERSON_NAME] and [PERSON_NAME] more effec…" at bounding box center [353, 287] width 172 height 15
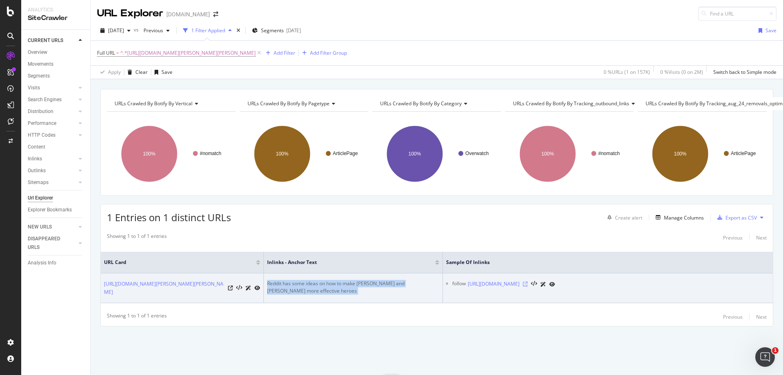
click at [528, 281] on icon at bounding box center [525, 283] width 5 height 5
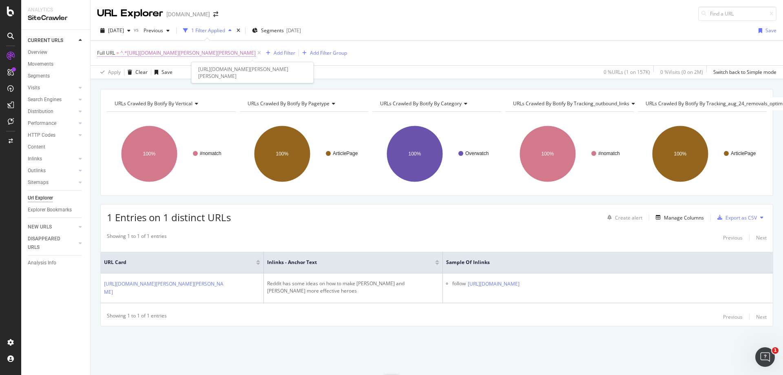
click at [234, 52] on span "^.*[URL][DOMAIN_NAME][PERSON_NAME][PERSON_NAME]" at bounding box center [187, 52] width 135 height 11
click at [158, 86] on input "[URL][DOMAIN_NAME][PERSON_NAME][PERSON_NAME]" at bounding box center [142, 86] width 77 height 13
paste input "entertainment/mizkif-stunned-as-mariachi-band-takes-over-his-twitch-stream-13294"
type input "[URL][DOMAIN_NAME]"
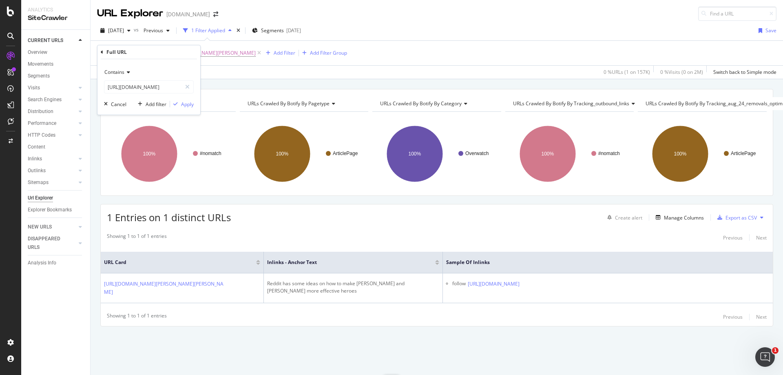
click at [194, 105] on div "Contains [URL][DOMAIN_NAME] Cancel Add filter Apply" at bounding box center [148, 86] width 103 height 55
click at [192, 104] on div "Apply" at bounding box center [187, 104] width 13 height 7
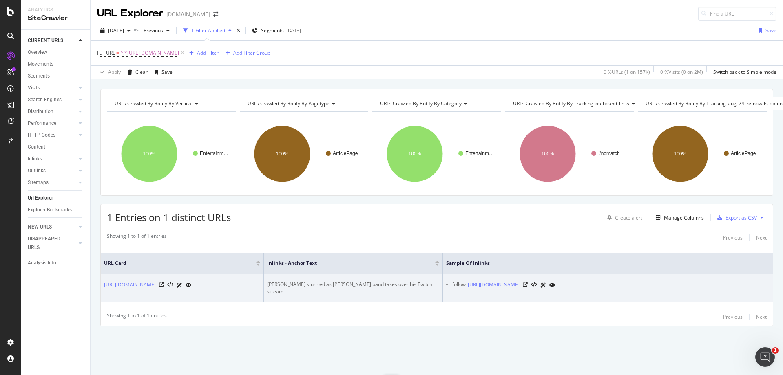
click at [341, 280] on div "[PERSON_NAME] stunned as [PERSON_NAME] band takes over his Twitch stream" at bounding box center [353, 287] width 172 height 15
click at [528, 283] on icon at bounding box center [525, 284] width 5 height 5
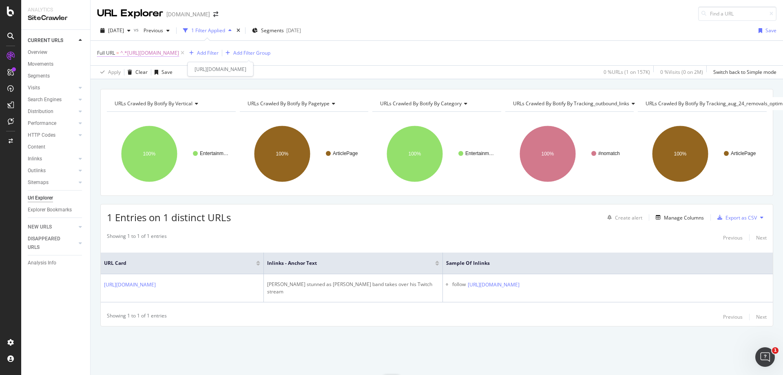
click at [179, 53] on span "^.*[URL][DOMAIN_NAME]" at bounding box center [149, 52] width 59 height 11
click at [168, 84] on input "[URL][DOMAIN_NAME]" at bounding box center [142, 86] width 77 height 13
paste input "overwatch/blizzard-unveils-new-overwatch-control-map-[GEOGRAPHIC_DATA]-144942"
type input "[URL][DOMAIN_NAME]"
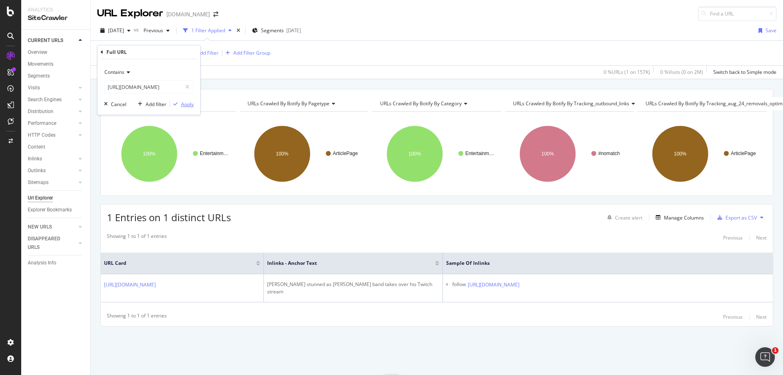
scroll to position [0, 0]
click at [185, 101] on div "Apply" at bounding box center [187, 104] width 13 height 7
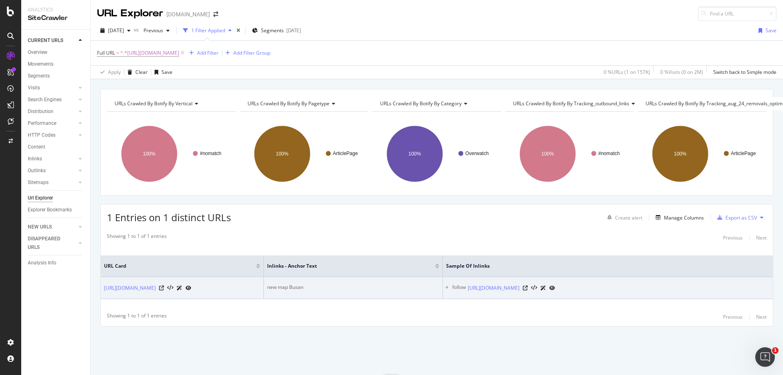
click at [283, 285] on div "new map Busan" at bounding box center [353, 286] width 172 height 7
click at [528, 288] on icon at bounding box center [525, 287] width 5 height 5
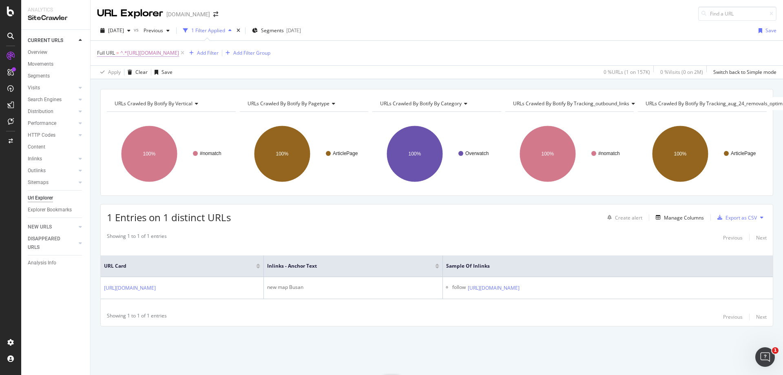
click at [171, 55] on span "^.*[URL][DOMAIN_NAME]" at bounding box center [149, 52] width 59 height 11
click at [150, 83] on input "[URL][DOMAIN_NAME]" at bounding box center [142, 86] width 77 height 13
paste input "videos/[PERSON_NAME]-vs-himself-the-struggles-of-csgo-prodigy-1289755"
type input "[URL][DOMAIN_NAME]"
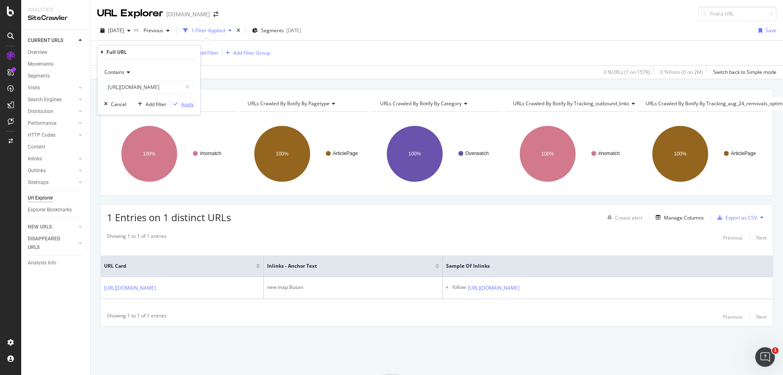
scroll to position [0, 0]
click at [185, 104] on div "Apply" at bounding box center [187, 104] width 13 height 7
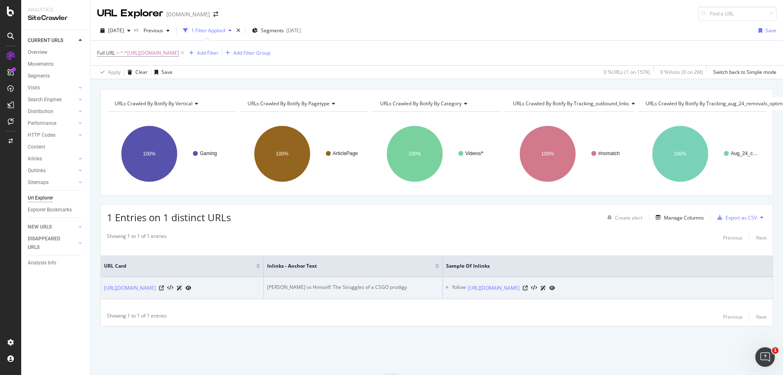
click at [296, 283] on div "[PERSON_NAME] vs Himself: The Struggles of a CSGO prodigy" at bounding box center [353, 286] width 172 height 7
click at [528, 285] on icon at bounding box center [525, 287] width 5 height 5
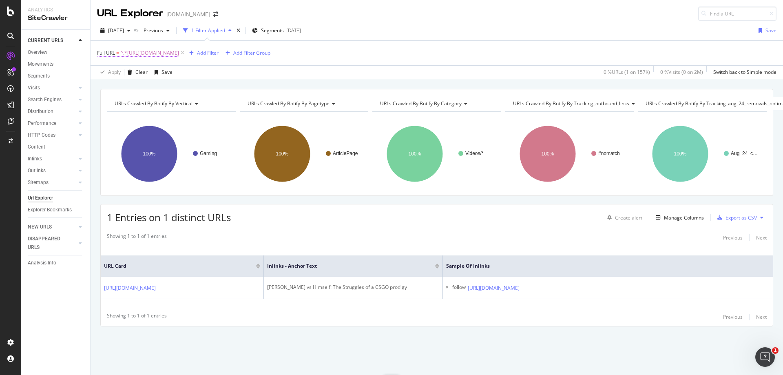
click at [179, 47] on span "^.*[URL][DOMAIN_NAME]" at bounding box center [149, 52] width 59 height 11
click at [169, 81] on input "[URL][DOMAIN_NAME]" at bounding box center [142, 86] width 77 height 13
paste input "entertainment/fedmyster-terrifies-offlinetv-[PERSON_NAME]-with-hilarious-clown-…"
type input "[URL][DOMAIN_NAME][PERSON_NAME]"
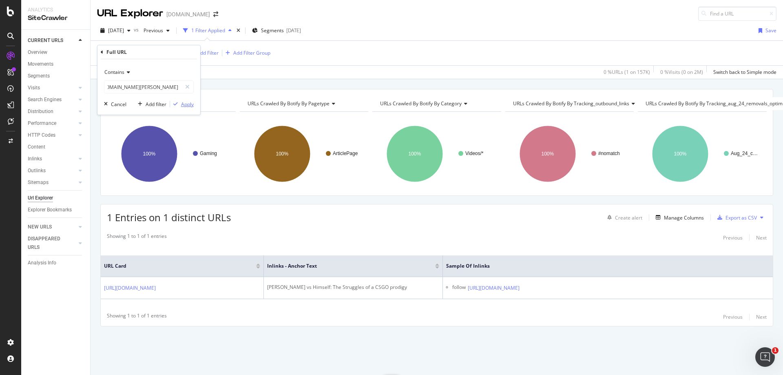
scroll to position [0, 0]
click at [183, 102] on div "Apply" at bounding box center [187, 104] width 13 height 7
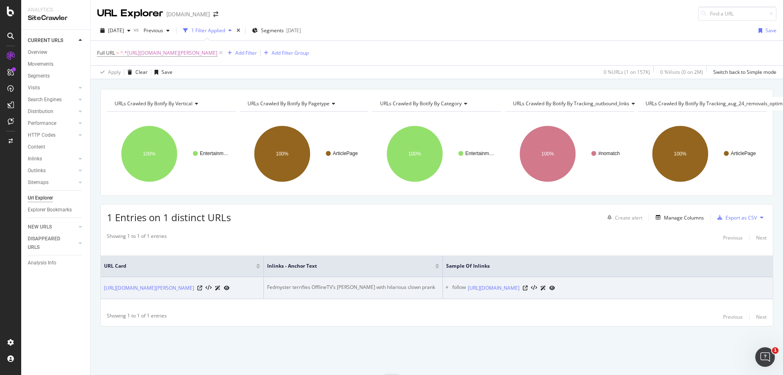
click at [371, 283] on div "Fedmyster terrifies OfflineTV’s [PERSON_NAME] with hilarious clown prank" at bounding box center [353, 286] width 172 height 7
click at [528, 285] on icon at bounding box center [525, 287] width 5 height 5
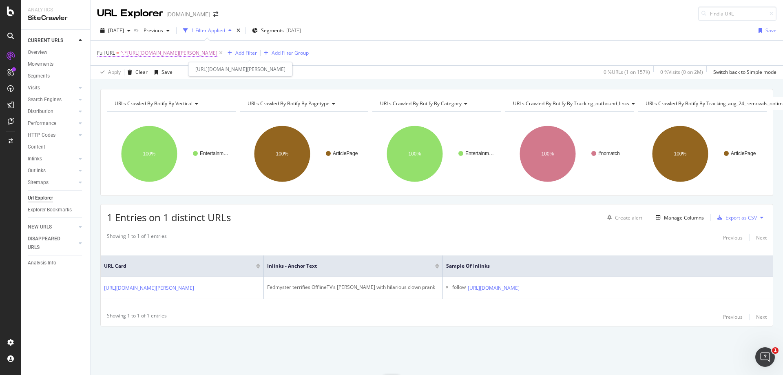
drag, startPoint x: 211, startPoint y: 51, endPoint x: 201, endPoint y: 53, distance: 9.5
click at [211, 51] on span "^.*[URL][DOMAIN_NAME][PERSON_NAME]" at bounding box center [168, 52] width 97 height 11
click at [158, 84] on input "[URL][DOMAIN_NAME][PERSON_NAME]" at bounding box center [142, 86] width 77 height 13
paste input "[PERSON_NAME]-hits-back-at-outrage-after-claiming-to-have-did-1340900"
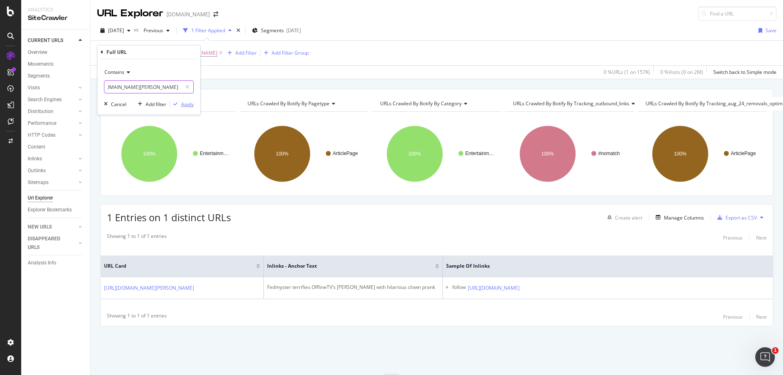
type input "[URL][DOMAIN_NAME][PERSON_NAME]"
click at [185, 101] on div "Apply" at bounding box center [187, 104] width 13 height 7
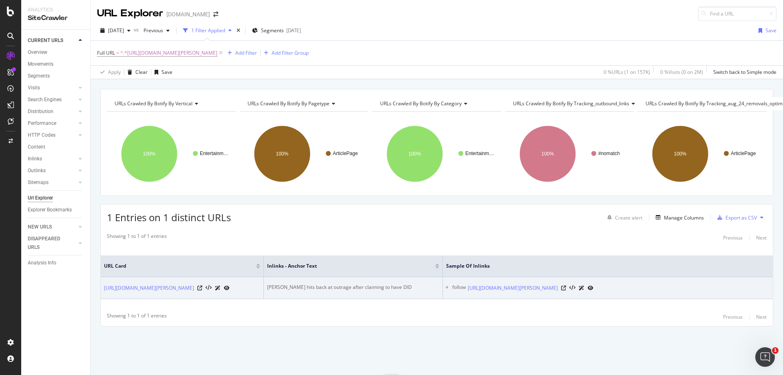
click at [325, 283] on div "[PERSON_NAME] hits back at outrage after claiming to have DID" at bounding box center [353, 286] width 172 height 7
click at [566, 285] on icon at bounding box center [563, 287] width 5 height 5
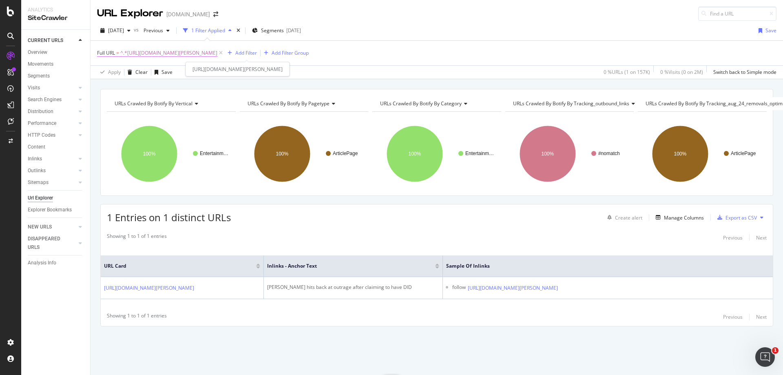
click at [192, 52] on span "^.*[URL][DOMAIN_NAME][PERSON_NAME]" at bounding box center [168, 52] width 97 height 11
click at [163, 93] on input "[URL][DOMAIN_NAME][PERSON_NAME]" at bounding box center [142, 86] width 77 height 13
paste input "alinity-roasts-twitch-viewer-bragging-losing-virginity-439785"
type input "[URL][DOMAIN_NAME]"
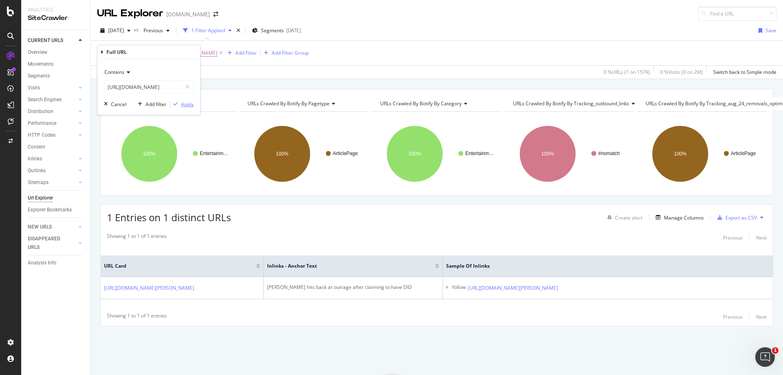
scroll to position [0, 0]
click at [189, 103] on div "Apply" at bounding box center [187, 104] width 13 height 7
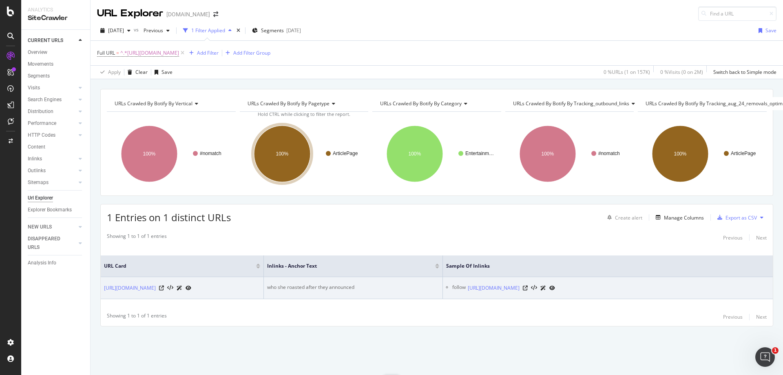
click at [329, 283] on div "who she roasted after they announced" at bounding box center [353, 286] width 172 height 7
click at [528, 285] on icon at bounding box center [525, 287] width 5 height 5
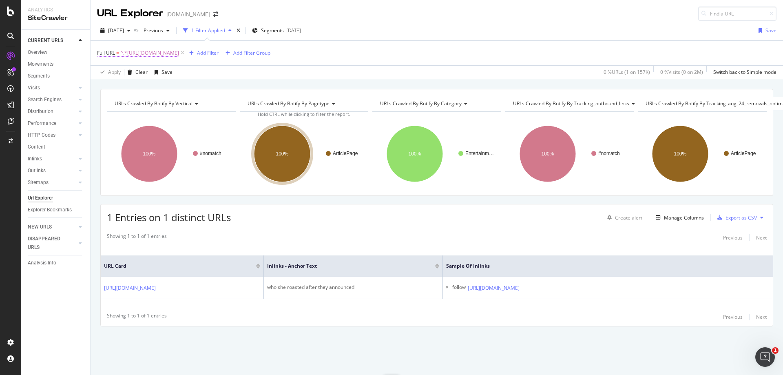
click at [179, 53] on span "^.*[URL][DOMAIN_NAME]" at bounding box center [149, 52] width 59 height 11
click at [153, 82] on input "[URL][DOMAIN_NAME]" at bounding box center [142, 86] width 77 height 13
paste input "rising-twitch-streamer-[PERSON_NAME]-banned-from-platform-1016616"
type input "[URL][DOMAIN_NAME][PERSON_NAME]"
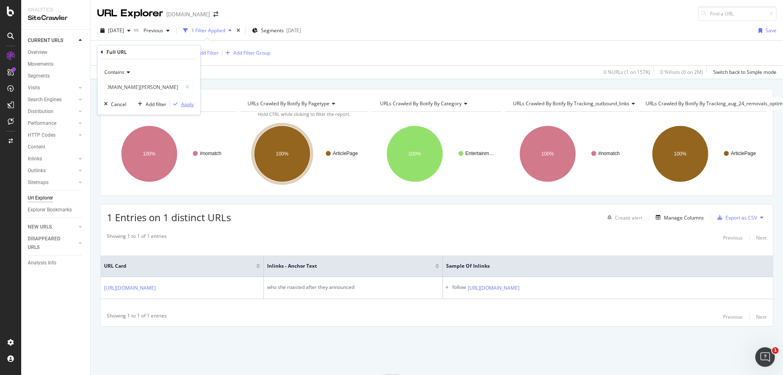
scroll to position [0, 0]
click at [185, 101] on div "Apply" at bounding box center [187, 104] width 13 height 7
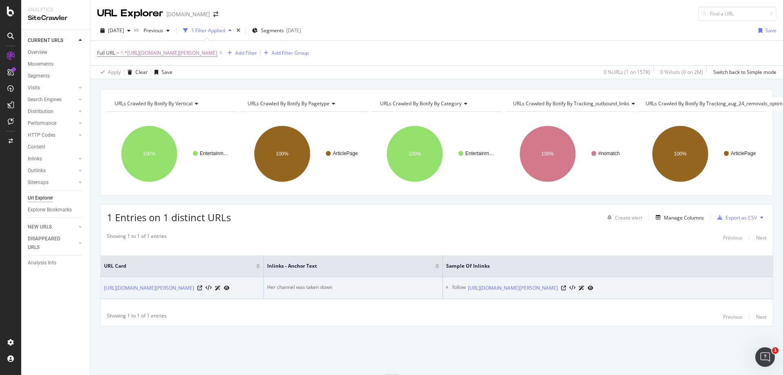
click at [291, 283] on div "Her channel was taken down" at bounding box center [353, 286] width 172 height 7
click at [566, 285] on icon at bounding box center [563, 287] width 5 height 5
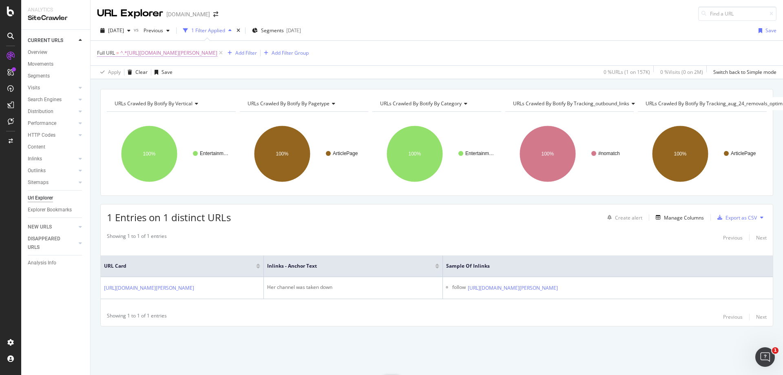
click at [202, 52] on span "^.*[URL][DOMAIN_NAME][PERSON_NAME]" at bounding box center [168, 52] width 97 height 11
click at [150, 86] on input "[URL][DOMAIN_NAME][PERSON_NAME]" at bounding box center [142, 86] width 77 height 13
paste input "call-of-duty/epsilon-release-three-players-from-their-call-of-duty-team-152827"
type input "[URL][DOMAIN_NAME]"
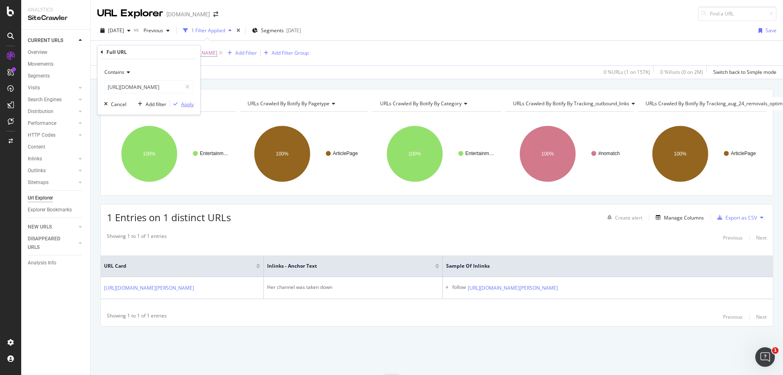
click at [181, 107] on div "Apply" at bounding box center [187, 104] width 13 height 7
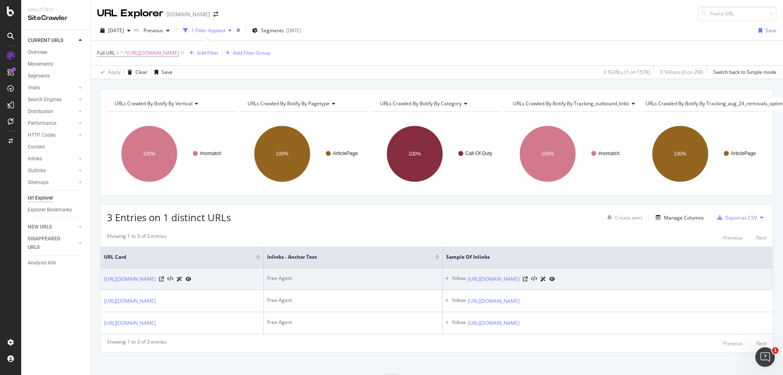
click at [282, 278] on div "Free Agent" at bounding box center [353, 277] width 172 height 7
click at [555, 279] on div "[URL][DOMAIN_NAME]" at bounding box center [511, 278] width 87 height 9
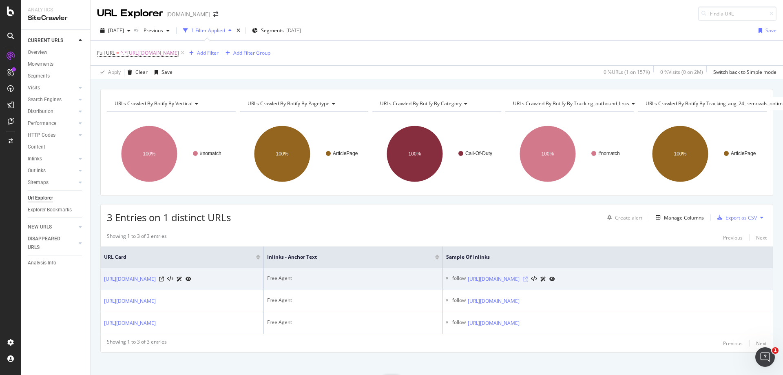
click at [528, 280] on icon at bounding box center [525, 278] width 5 height 5
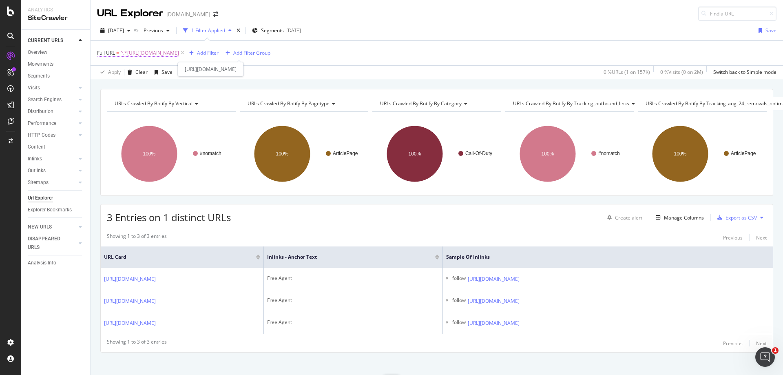
click at [179, 56] on span "^.*[URL][DOMAIN_NAME]" at bounding box center [149, 52] width 59 height 11
click at [151, 90] on input "[URL][DOMAIN_NAME]" at bounding box center [142, 86] width 77 height 13
paste input "splyce-black-roster-splits-up-just-one-month-before-cwl-las-vegas-216080"
type input "[URL][DOMAIN_NAME]"
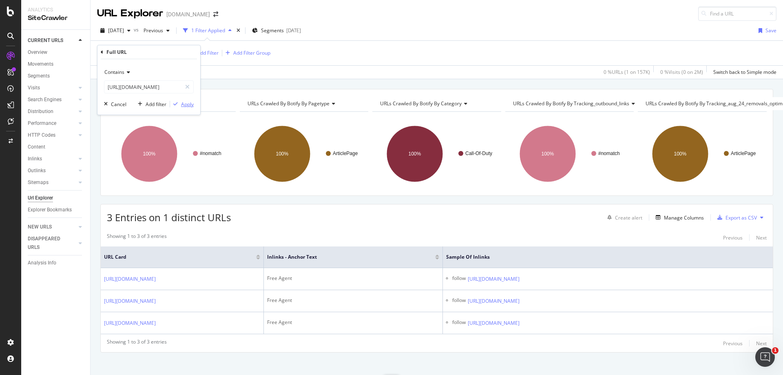
click at [183, 104] on div "Apply" at bounding box center [187, 104] width 13 height 7
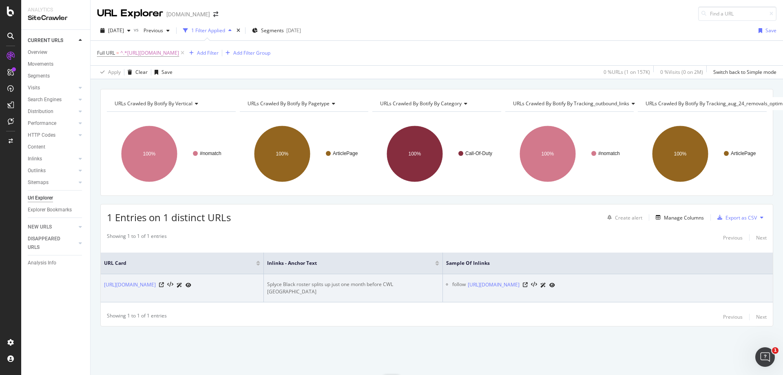
click at [357, 280] on div "Splyce Black roster splits up just one month before CWL [GEOGRAPHIC_DATA]" at bounding box center [353, 287] width 172 height 15
click at [528, 283] on icon at bounding box center [525, 284] width 5 height 5
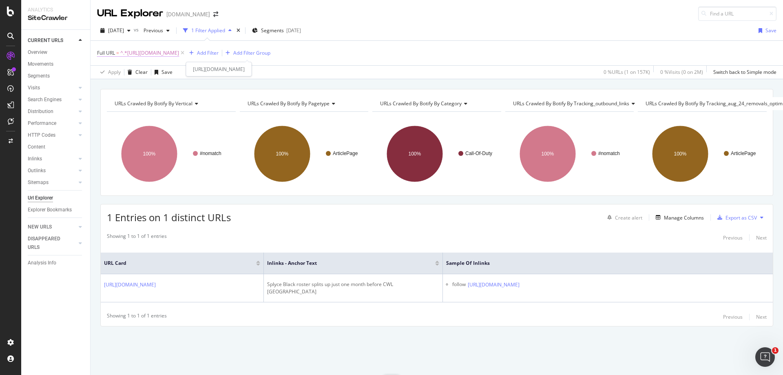
click at [179, 53] on span "^.*[URL][DOMAIN_NAME]" at bounding box center [149, 52] width 59 height 11
click at [147, 86] on input "[URL][DOMAIN_NAME]" at bounding box center [142, 86] width 77 height 13
paste input "entertainment/twitch-bodypainter-allegedly-lands-hospital-after-supergluing-cap…"
type input "[URL][DOMAIN_NAME]"
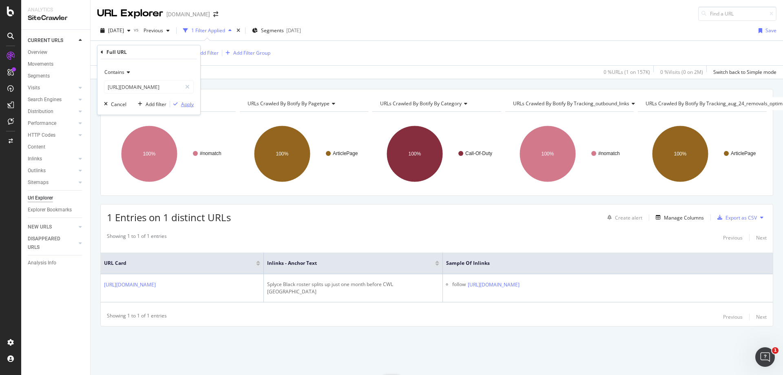
click at [187, 102] on div "Apply" at bounding box center [187, 104] width 13 height 7
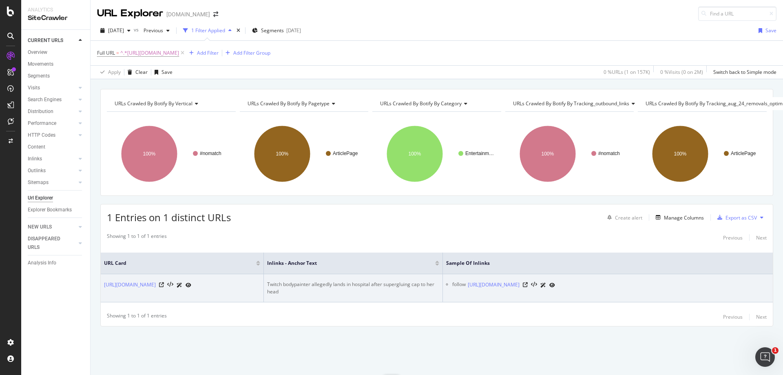
click at [364, 280] on div "Twitch bodypainter allegedly lands in hospital after supergluing cap to her head" at bounding box center [353, 287] width 172 height 15
click at [528, 282] on icon at bounding box center [525, 284] width 5 height 5
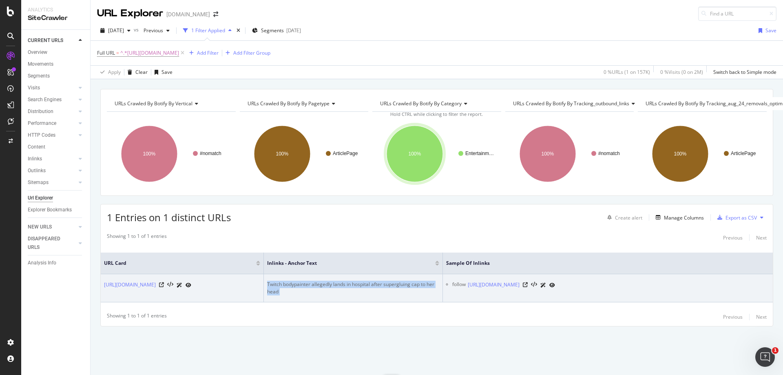
click at [338, 280] on div "Twitch bodypainter allegedly lands in hospital after supergluing cap to her head" at bounding box center [353, 287] width 172 height 15
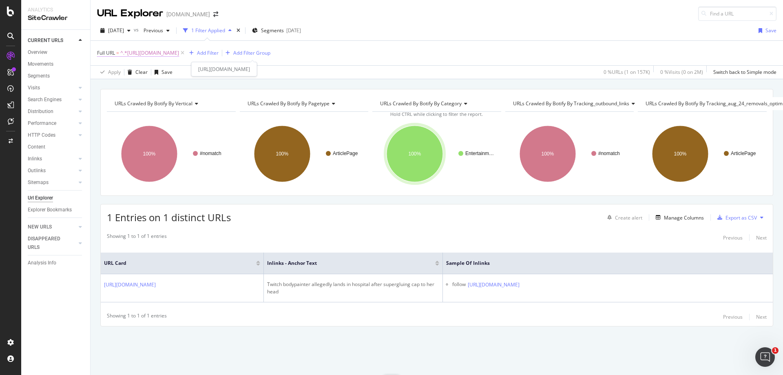
click at [179, 52] on span "^.*[URL][DOMAIN_NAME]" at bounding box center [149, 52] width 59 height 11
click at [158, 93] on input "[URL][DOMAIN_NAME]" at bounding box center [142, 86] width 77 height 13
paste input "[PERSON_NAME]-hits-back-at-tiktok-fans-mocking-what-he-wears-1367100"
type input "[URL][DOMAIN_NAME][PERSON_NAME]"
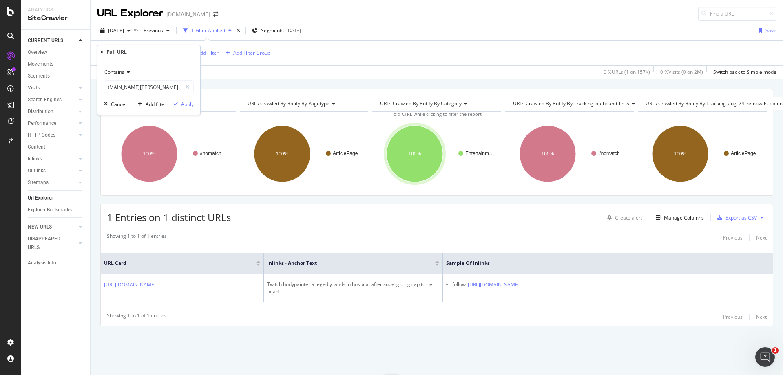
scroll to position [0, 0]
click at [188, 105] on div "Apply" at bounding box center [187, 104] width 13 height 7
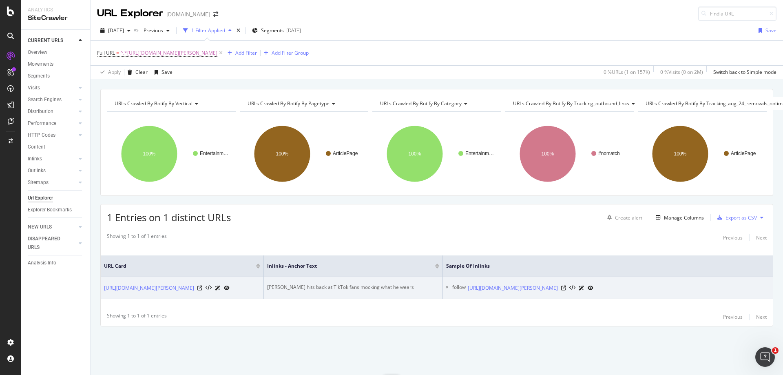
click at [350, 283] on div "[PERSON_NAME] hits back at TikTok fans mocking what he wears" at bounding box center [353, 286] width 172 height 7
click at [566, 285] on icon at bounding box center [563, 287] width 5 height 5
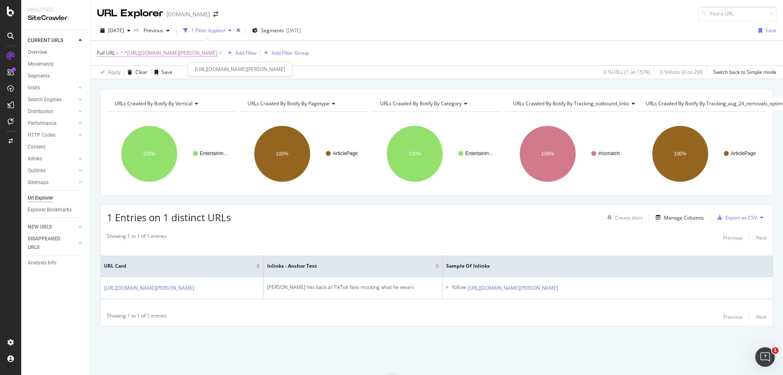
click at [217, 54] on span "^.*[URL][DOMAIN_NAME][PERSON_NAME]" at bounding box center [168, 52] width 97 height 11
click at [165, 86] on input "[URL][DOMAIN_NAME][PERSON_NAME]" at bounding box center [142, 86] width 77 height 13
paste input "apex-legends/ninja-roasts-apex-legends-fortnite-devs-together-hilarious-roast-5…"
type input "[URL][DOMAIN_NAME]"
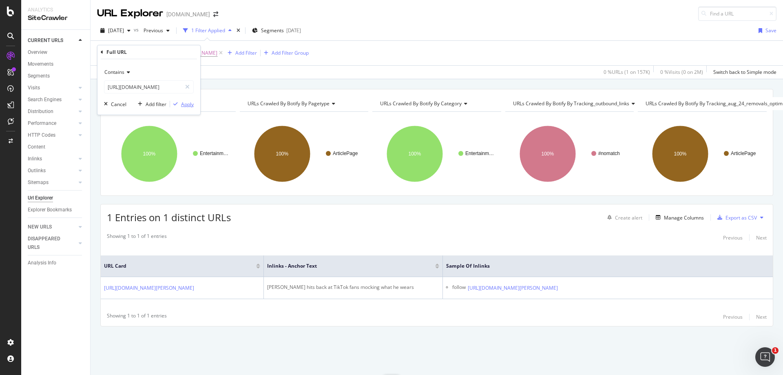
scroll to position [0, 0]
click at [188, 107] on div "Apply" at bounding box center [187, 104] width 13 height 7
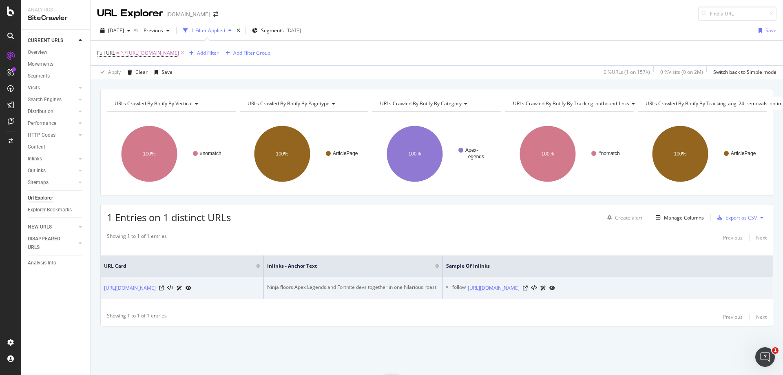
click at [393, 283] on div "Ninja floors Apex Legends and Fortnite devs together in one hilarious roast" at bounding box center [353, 286] width 172 height 7
click at [528, 285] on icon at bounding box center [525, 287] width 5 height 5
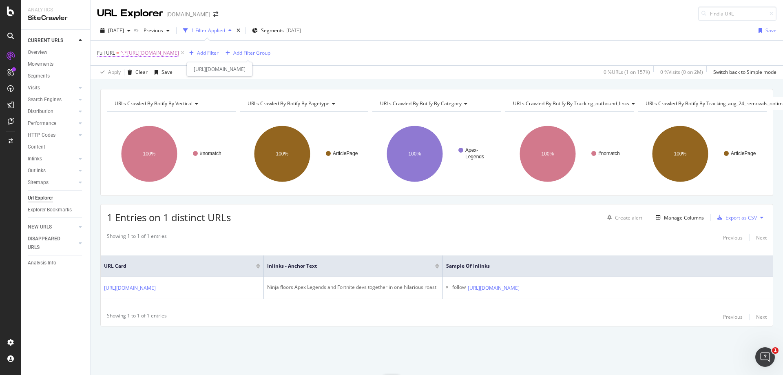
click at [179, 52] on span "^.*[URL][DOMAIN_NAME]" at bounding box center [149, 52] width 59 height 11
click at [161, 85] on input "[URL][DOMAIN_NAME]" at bounding box center [142, 86] width 77 height 13
paste input "entertainment/pokimane-slams-invadervie-for-shaming-unsubscribed-twitch-viewers…"
type input "[URL][DOMAIN_NAME]"
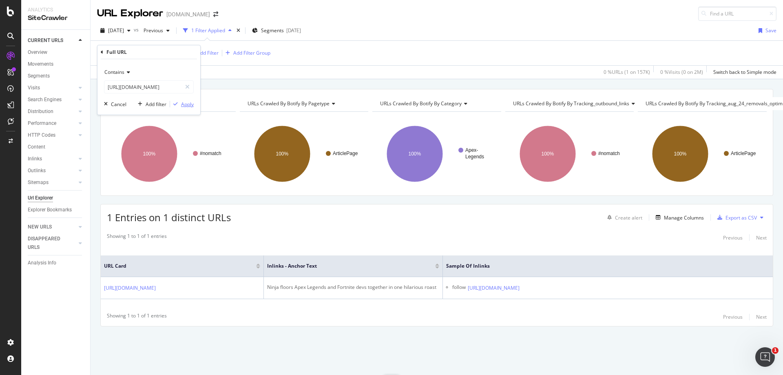
scroll to position [0, 0]
click at [185, 102] on div "Apply" at bounding box center [187, 104] width 13 height 7
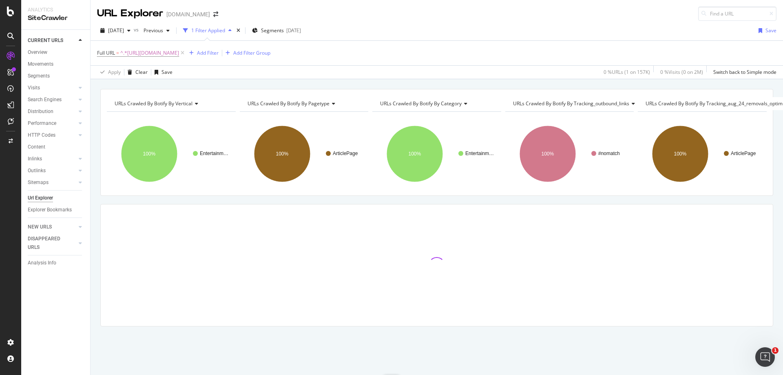
click at [351, 83] on div "URLs Crawled By Botify By vertical Chart (by Value) Table Expand Export as CSV …" at bounding box center [436, 89] width 692 height 20
click at [353, 82] on div "URLs Crawled By Botify By vertical Chart (by Value) Table Expand Export as CSV …" at bounding box center [436, 89] width 692 height 20
click at [355, 81] on div "URLs Crawled By Botify By vertical Chart (by Value) Table Expand Export as CSV …" at bounding box center [436, 89] width 692 height 20
click at [355, 79] on div "[DATE] vs Previous 1 Filter Applied Segments [DATE] Save Full URL = ^.*[URL][DO…" at bounding box center [436, 50] width 692 height 58
click at [354, 79] on div "URLs Crawled By Botify By vertical Chart (by Value) Table Expand Export as CSV …" at bounding box center [436, 89] width 692 height 20
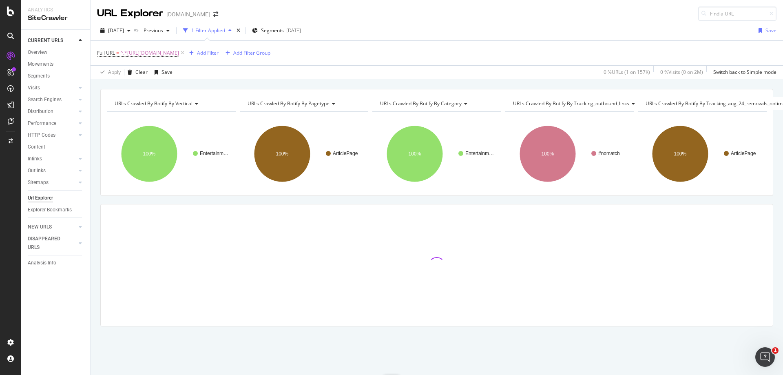
click at [353, 78] on div "Apply Clear Save 0 % URLs ( 1 on 157K ) 0 % Visits ( 0 on 2M ) Switch back to S…" at bounding box center [436, 71] width 692 height 13
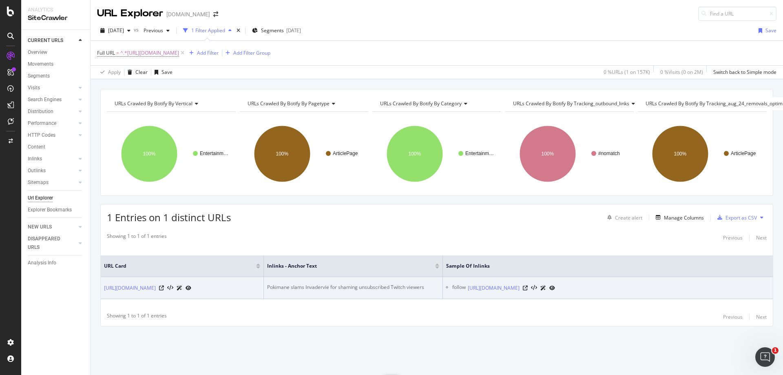
click at [377, 283] on div "Pokimane slams Invadervie for shaming unsubscribed Twitch viewers" at bounding box center [353, 286] width 172 height 7
click at [528, 285] on icon at bounding box center [525, 287] width 5 height 5
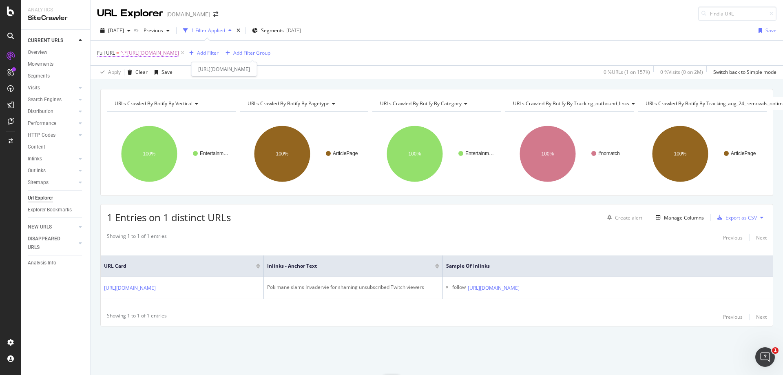
drag, startPoint x: 336, startPoint y: 52, endPoint x: 329, endPoint y: 52, distance: 6.1
click at [179, 52] on span "^.*[URL][DOMAIN_NAME]" at bounding box center [149, 52] width 59 height 11
click at [152, 84] on input "[URL][DOMAIN_NAME]" at bounding box center [142, 86] width 77 height 13
paste input "twitch-irl-streamer-hilariously-accused-of-talking-to-car-1162577"
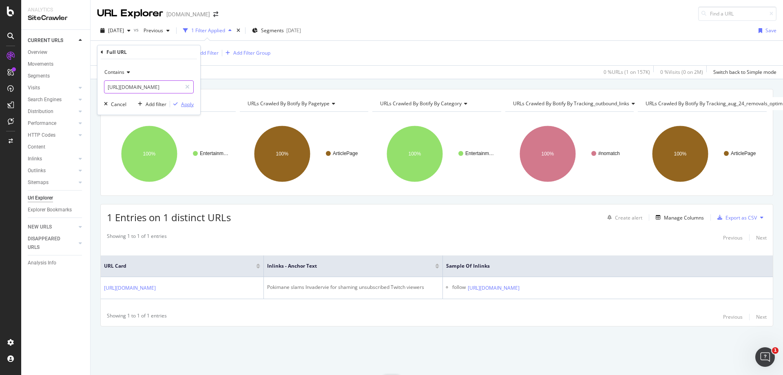
type input "[URL][DOMAIN_NAME]"
click at [185, 101] on div "Apply" at bounding box center [187, 104] width 13 height 7
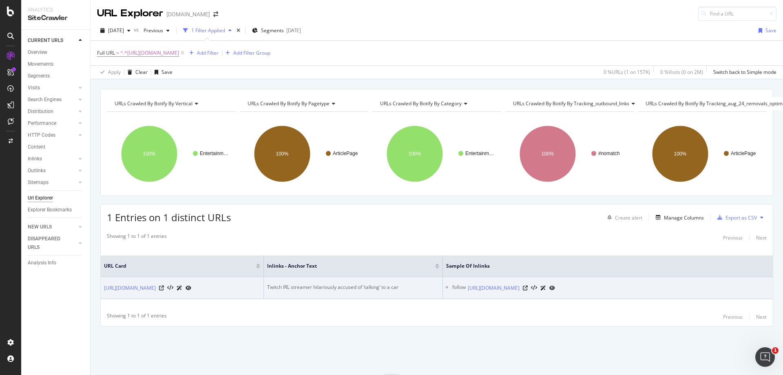
click at [379, 283] on div "Twitch IRL streamer hilariously accused of ‘talking’ to a car" at bounding box center [353, 286] width 172 height 7
click at [528, 285] on icon at bounding box center [525, 287] width 5 height 5
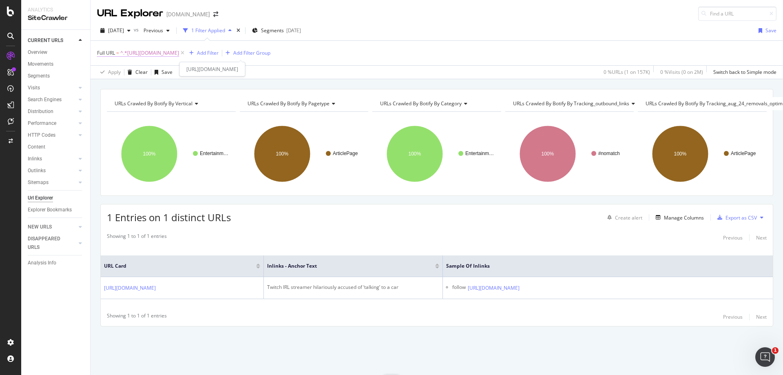
click at [179, 54] on span "^.*[URL][DOMAIN_NAME]" at bounding box center [149, 52] width 59 height 11
click at [155, 85] on input "[URL][DOMAIN_NAME]" at bounding box center [142, 86] width 77 height 13
paste input "ricegum-slams-h3h3-after-criticising-his-involvement-in-alleged-gambling-scam-2…"
type input "[URL][DOMAIN_NAME]"
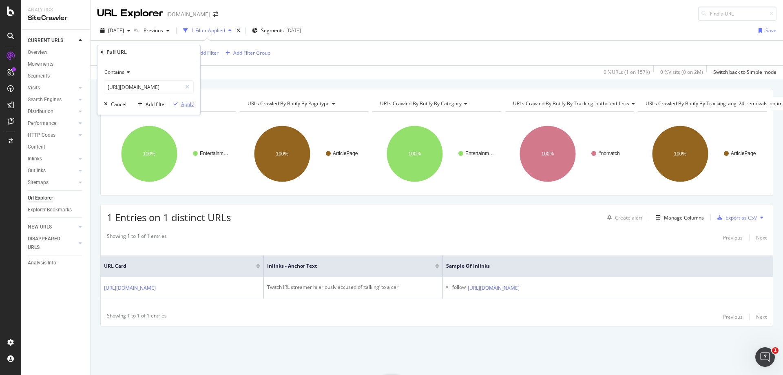
scroll to position [0, 0]
click at [193, 103] on div "Apply" at bounding box center [187, 104] width 13 height 7
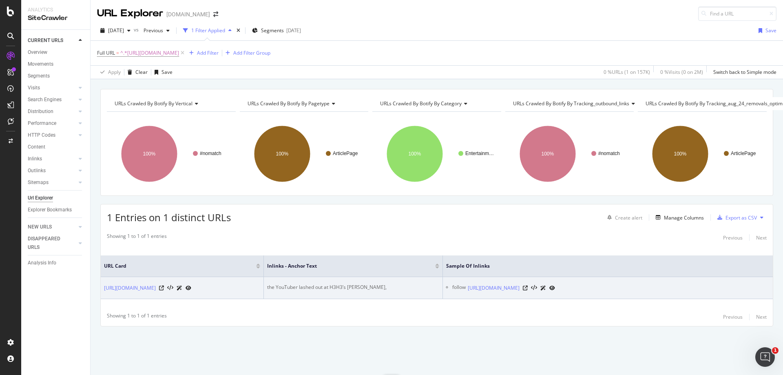
click at [330, 283] on div "the YouTuber lashed out at H3H3’s [PERSON_NAME]," at bounding box center [353, 286] width 172 height 7
click at [528, 285] on icon at bounding box center [525, 287] width 5 height 5
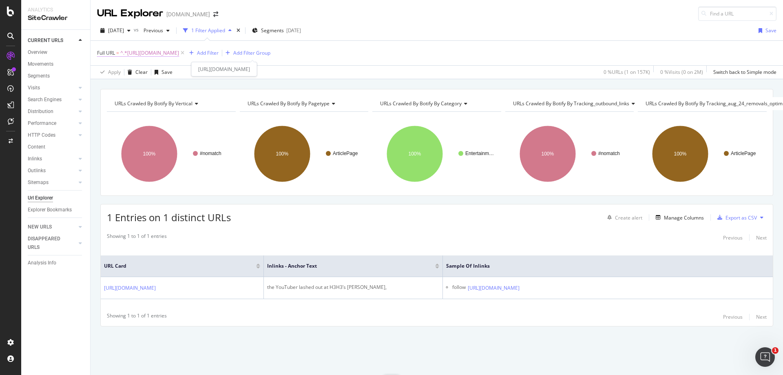
click at [179, 52] on span "^.*[URL][DOMAIN_NAME]" at bounding box center [149, 52] width 59 height 11
click at [163, 83] on input "[URL][DOMAIN_NAME]" at bounding box center [142, 86] width 77 height 13
paste input "cloakzy-stunned-disgusting-ad-twitch-1051859"
type input "[URL][DOMAIN_NAME]"
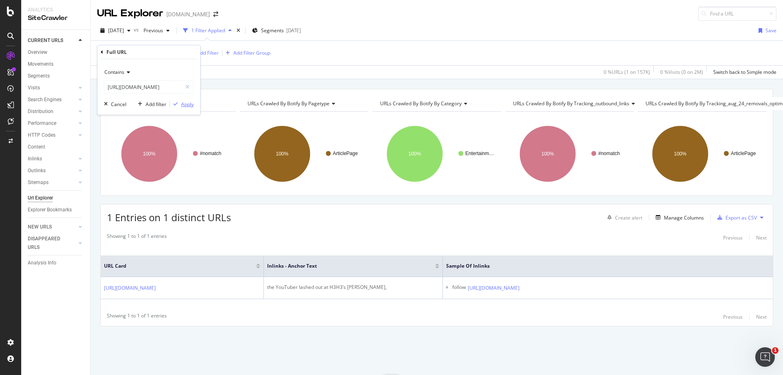
click at [185, 102] on div "Apply" at bounding box center [187, 104] width 13 height 7
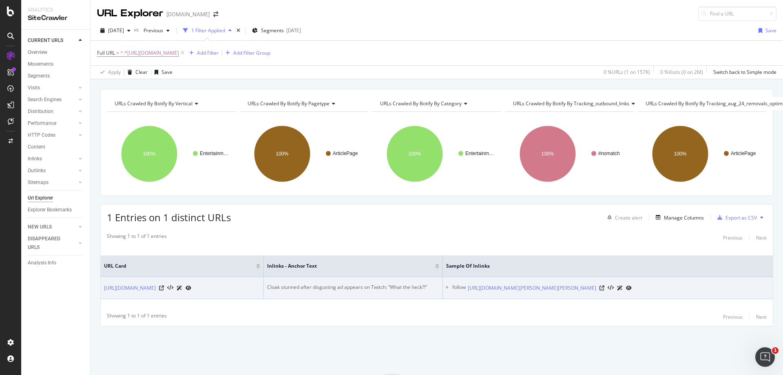
click at [380, 283] on div "Cloak stunned after disgusting ad appears on Twitch: “What the heck?!”" at bounding box center [353, 286] width 172 height 7
click at [604, 287] on icon at bounding box center [601, 287] width 5 height 5
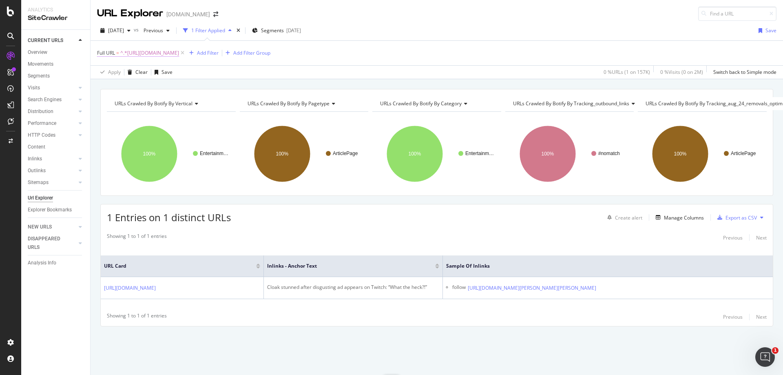
click at [179, 51] on span "^.*[URL][DOMAIN_NAME]" at bounding box center [149, 52] width 59 height 11
click at [168, 90] on input "[URL][DOMAIN_NAME]" at bounding box center [142, 86] width 77 height 13
paste input "[PERSON_NAME]-responds-after-stranger-accidentally-hijacks-twitch-channel-13753…"
type input "[URL][DOMAIN_NAME]"
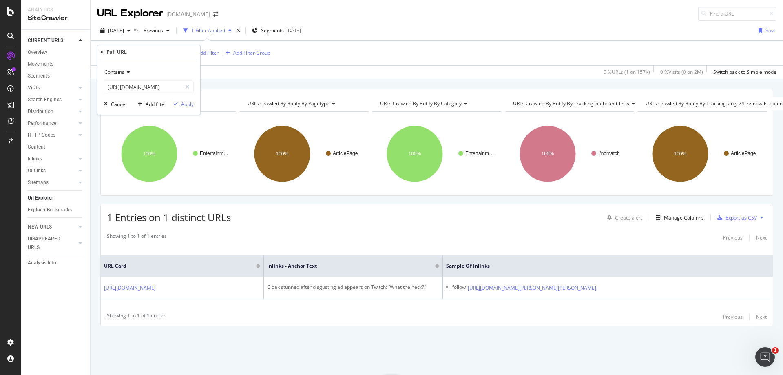
click at [186, 110] on div "Contains [URL][DOMAIN_NAME] Cancel Add filter Apply" at bounding box center [148, 86] width 103 height 55
click at [188, 107] on div "Apply" at bounding box center [187, 104] width 13 height 7
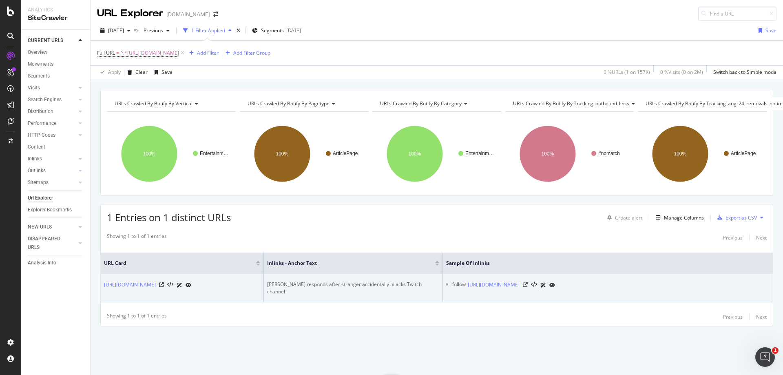
click at [371, 280] on div "[PERSON_NAME] responds after stranger accidentally hijacks Twitch channel" at bounding box center [353, 287] width 172 height 15
click at [555, 281] on div at bounding box center [539, 284] width 32 height 9
click at [528, 282] on icon at bounding box center [525, 284] width 5 height 5
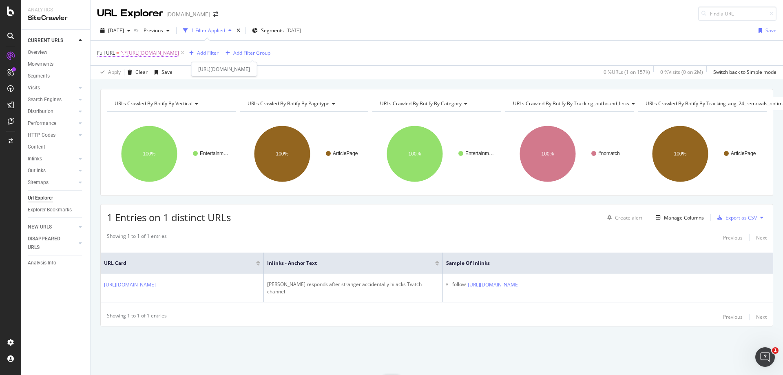
click at [179, 56] on span "^.*[URL][DOMAIN_NAME]" at bounding box center [149, 52] width 59 height 11
click at [152, 86] on input "[URL][DOMAIN_NAME]" at bounding box center [142, 86] width 77 height 13
paste input "twitch-streamer-xqc-fails-crash-bandicoot-level-522326"
type input "[URL][DOMAIN_NAME]"
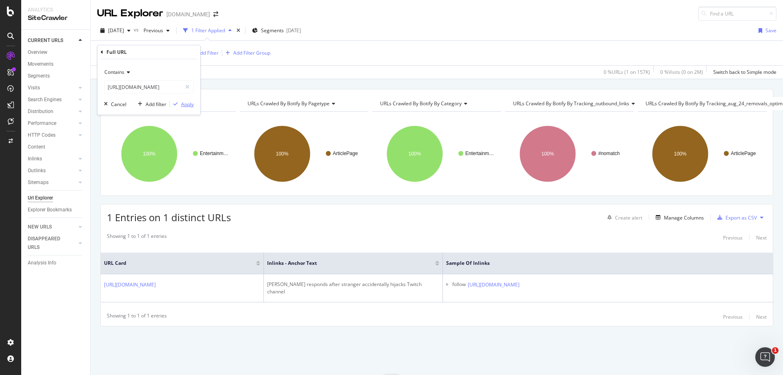
click at [189, 102] on div "Apply" at bounding box center [187, 104] width 13 height 7
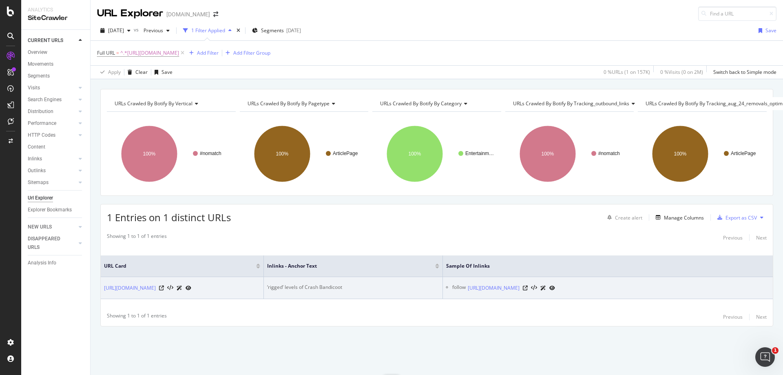
click at [305, 284] on div "‘rigged’ levels of Crash Bandicoot" at bounding box center [353, 286] width 172 height 7
click at [528, 285] on icon at bounding box center [525, 287] width 5 height 5
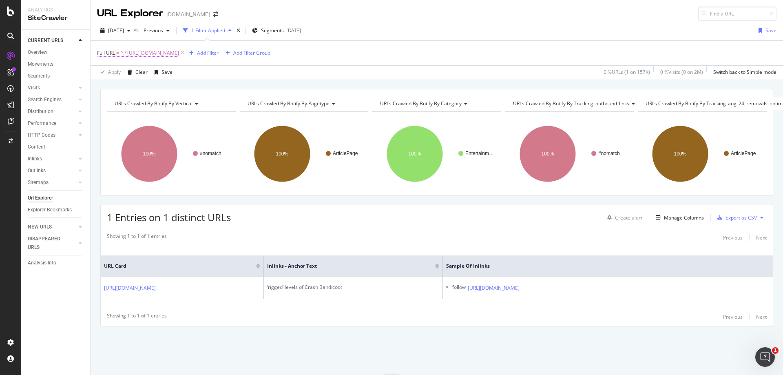
click at [179, 48] on span "^.*[URL][DOMAIN_NAME]" at bounding box center [149, 52] width 59 height 11
click at [150, 83] on input "[URL][DOMAIN_NAME]" at bounding box center [142, 86] width 77 height 13
paste input "league-of-legends/tyler1-brutally-mocks-opponents-during-hilarious-twitch-rival…"
type input "[URL][DOMAIN_NAME]"
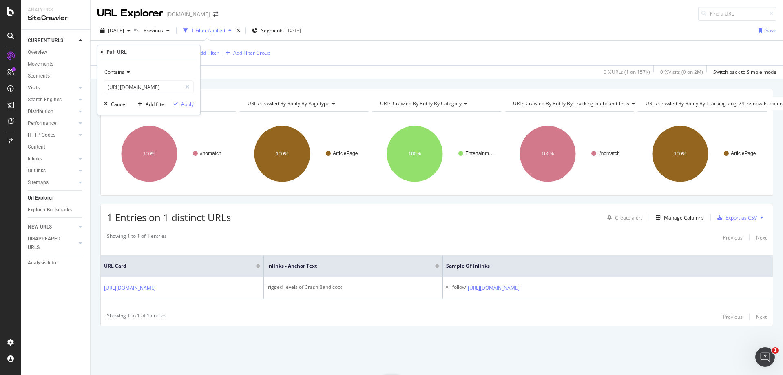
click at [191, 102] on div "Apply" at bounding box center [187, 104] width 13 height 7
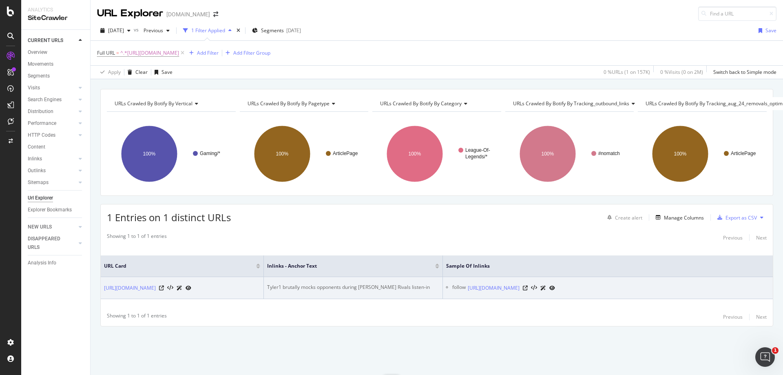
click at [391, 283] on div "Tyler1 brutally mocks opponents during [PERSON_NAME] Rivals listen-in" at bounding box center [353, 286] width 172 height 7
click at [555, 283] on div at bounding box center [539, 287] width 32 height 9
click at [528, 285] on icon at bounding box center [525, 287] width 5 height 5
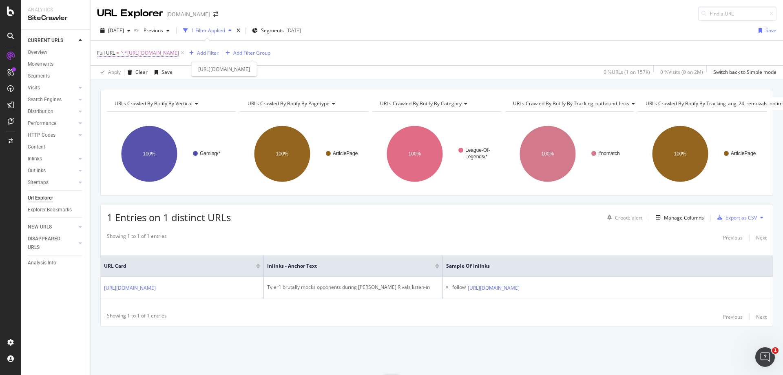
click at [179, 48] on span "^.*[URL][DOMAIN_NAME]" at bounding box center [149, 52] width 59 height 11
click at [163, 89] on input "[URL][DOMAIN_NAME]" at bounding box center [142, 86] width 77 height 13
paste input "csgo/csgo-fuglys-latest-action-confirms-tarik-nrg-move-405043"
type input "[URL][DOMAIN_NAME]"
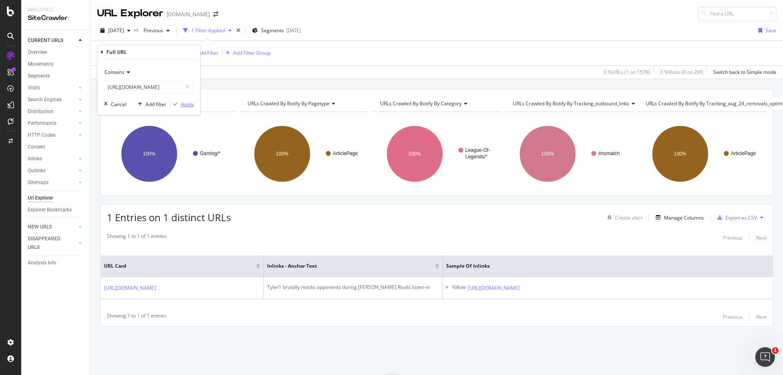
click at [185, 103] on div "Apply" at bounding box center [187, 104] width 13 height 7
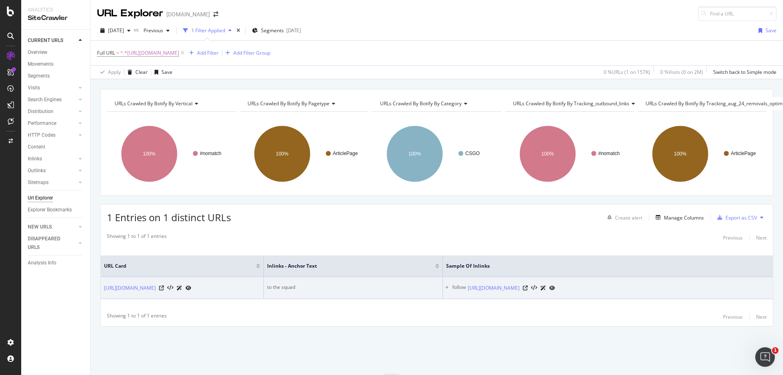
click at [284, 283] on div "to the squad" at bounding box center [353, 286] width 172 height 7
click at [528, 285] on icon at bounding box center [525, 287] width 5 height 5
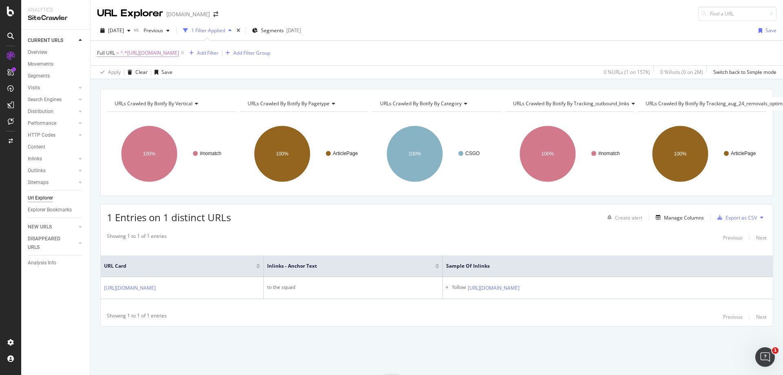
click at [179, 55] on span "^.*[URL][DOMAIN_NAME]" at bounding box center [149, 52] width 59 height 11
click at [156, 86] on input "[URL][DOMAIN_NAME]" at bounding box center [142, 86] width 77 height 13
paste input "entertainment/twitch-streamer-mind-blown-after-[PERSON_NAME]-gets-on-the-mic-in…"
type input "[URL][DOMAIN_NAME][PERSON_NAME]"
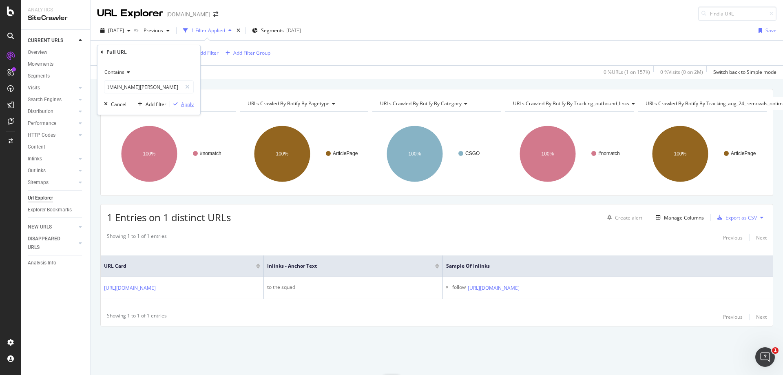
scroll to position [0, 0]
click at [189, 106] on div "Apply" at bounding box center [187, 104] width 13 height 7
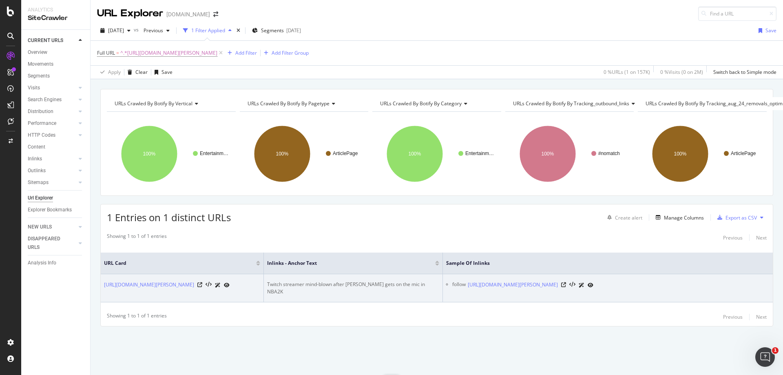
click at [375, 280] on div "Twitch streamer mind-blown after [PERSON_NAME] gets on the mic in NBA2K" at bounding box center [353, 287] width 172 height 15
click at [566, 282] on icon at bounding box center [563, 284] width 5 height 5
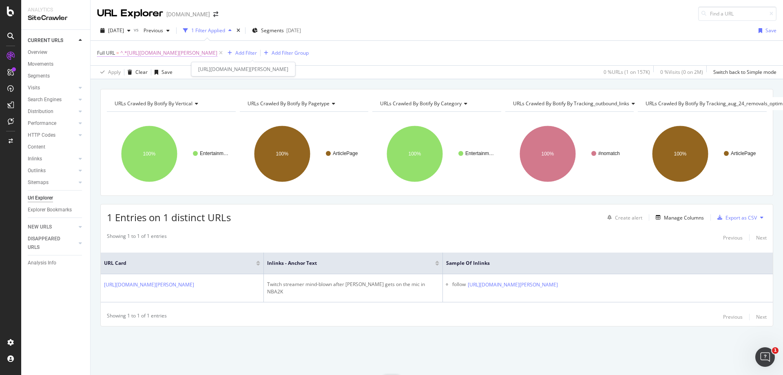
click at [217, 51] on span "^.*[URL][DOMAIN_NAME][PERSON_NAME]" at bounding box center [168, 52] width 97 height 11
click at [174, 89] on input "[URL][DOMAIN_NAME][PERSON_NAME]" at bounding box center [142, 86] width 77 height 13
paste input "punches-wall-vr-game-657422"
type input "[URL][DOMAIN_NAME]"
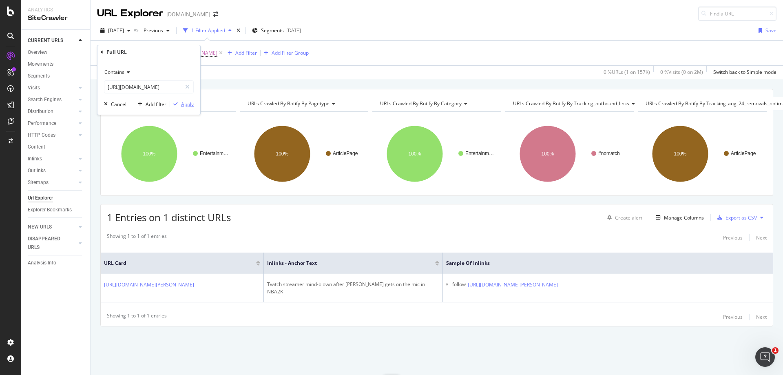
scroll to position [0, 0]
click at [191, 103] on div "Apply" at bounding box center [187, 104] width 13 height 7
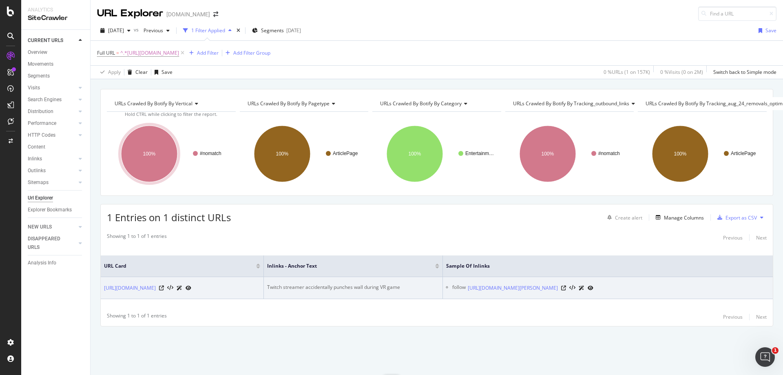
click at [367, 283] on div "Twitch streamer accidentally punches wall during VR game" at bounding box center [353, 286] width 172 height 7
click at [593, 283] on div at bounding box center [577, 287] width 32 height 9
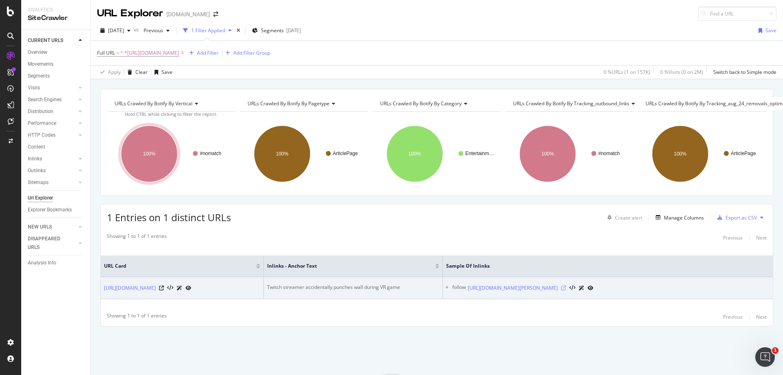
click at [566, 285] on icon at bounding box center [563, 287] width 5 height 5
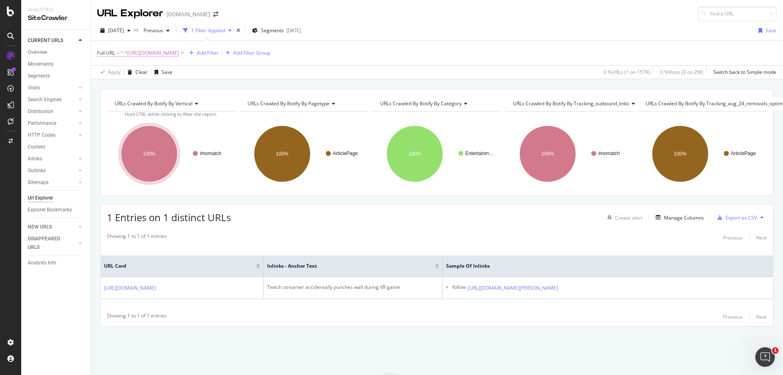
click at [179, 53] on span "^.*[URL][DOMAIN_NAME]" at bounding box center [149, 52] width 59 height 11
click at [170, 82] on input "[URL][DOMAIN_NAME]" at bounding box center [142, 86] width 77 height 13
paste input "pokemon/hilarious-pokemon-sword-shield-raid-battle-ends-with-a-single-cheer-136…"
type input "[URL][DOMAIN_NAME]"
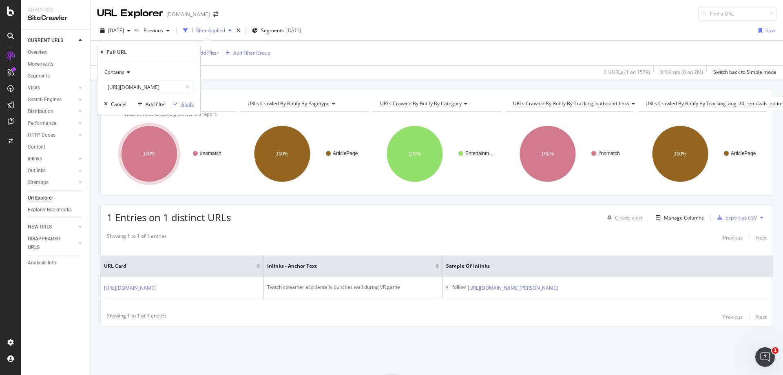
scroll to position [0, 0]
click at [184, 105] on div "Apply" at bounding box center [187, 104] width 13 height 7
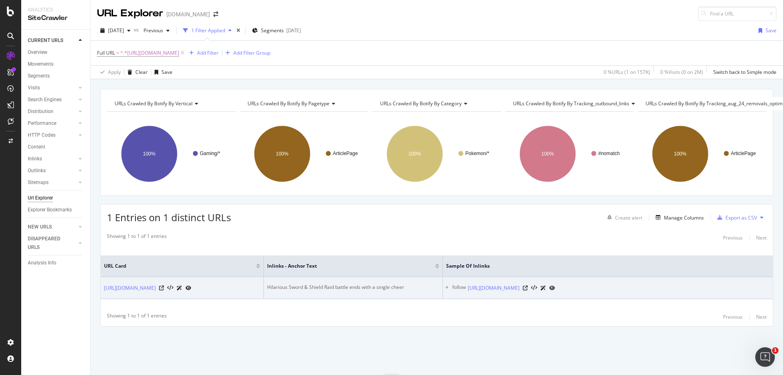
click at [347, 283] on div "Hilarious Sword & Shield Raid battle ends with a single cheer" at bounding box center [353, 286] width 172 height 7
click at [528, 285] on icon at bounding box center [525, 287] width 5 height 5
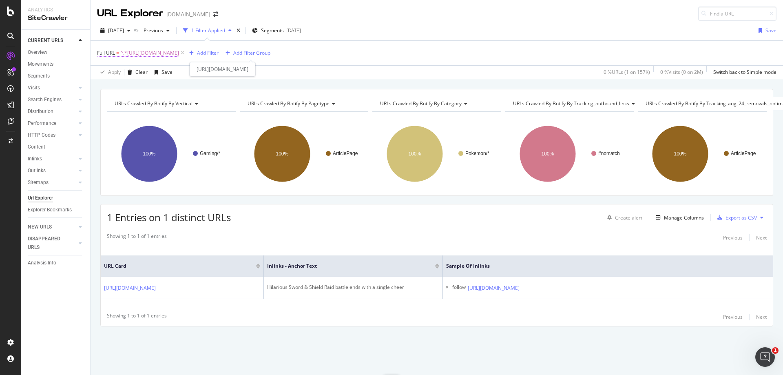
click at [179, 55] on span "^.*[URL][DOMAIN_NAME]" at bounding box center [149, 52] width 59 height 11
click at [159, 91] on input "[URL][DOMAIN_NAME]" at bounding box center [142, 86] width 77 height 13
paste input "entertainment/twitch-streamer-showcases-the-best-and-worst-fan-art-shes-recieve…"
type input "[URL][DOMAIN_NAME]"
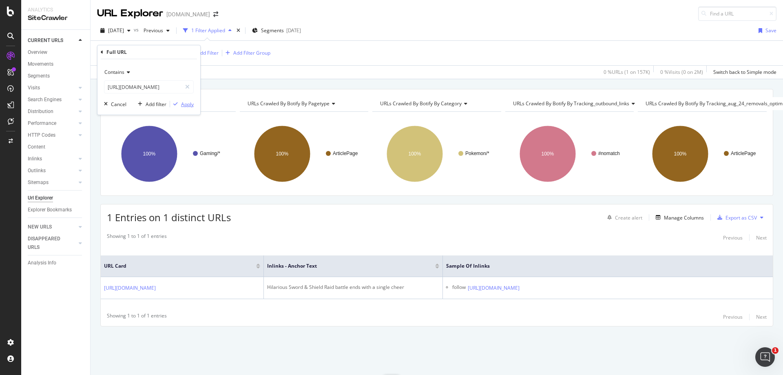
click at [190, 105] on div "Apply" at bounding box center [187, 104] width 13 height 7
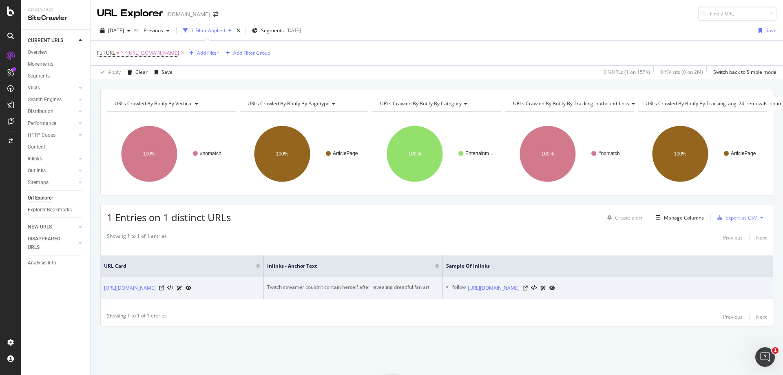
click at [393, 283] on div "Twitch streamer couldn’t contain herself after revealing dreadful fan art" at bounding box center [353, 286] width 172 height 7
click at [528, 285] on icon at bounding box center [525, 287] width 5 height 5
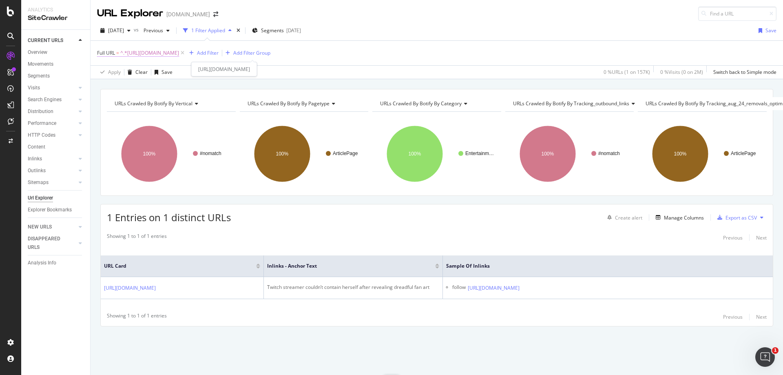
click at [179, 51] on span "^.*[URL][DOMAIN_NAME]" at bounding box center [149, 52] width 59 height 11
click at [158, 82] on input "[URL][DOMAIN_NAME]" at bounding box center [142, 86] width 77 height 13
paste input "fortnite/keemstar-announces-an-awesome-prize-for-winner-of-new-5k-saturdayfortn…"
type input "[URL][DOMAIN_NAME]"
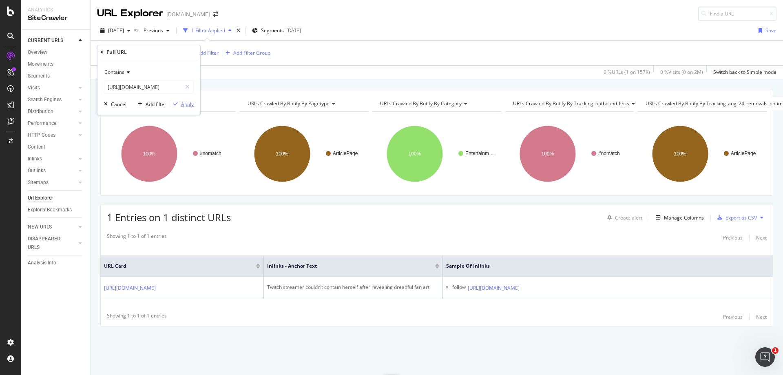
scroll to position [0, 0]
click at [190, 103] on div "Apply" at bounding box center [187, 104] width 13 height 7
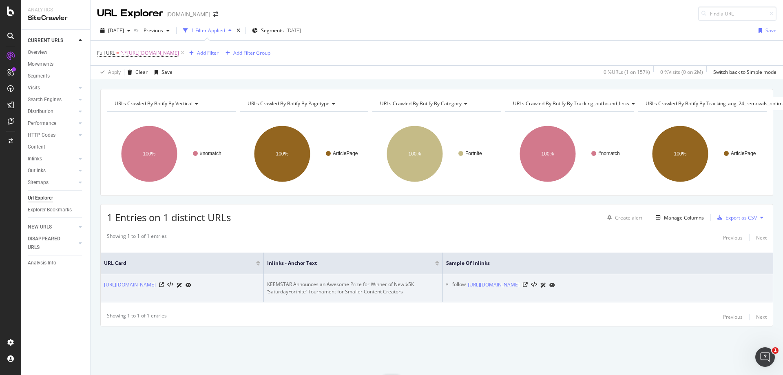
click at [383, 280] on div "KEEMSTAR Announces an Awesome Prize for Winner of New $5K ‘SaturdayFortnite’ To…" at bounding box center [353, 287] width 172 height 15
click at [528, 285] on icon at bounding box center [525, 284] width 5 height 5
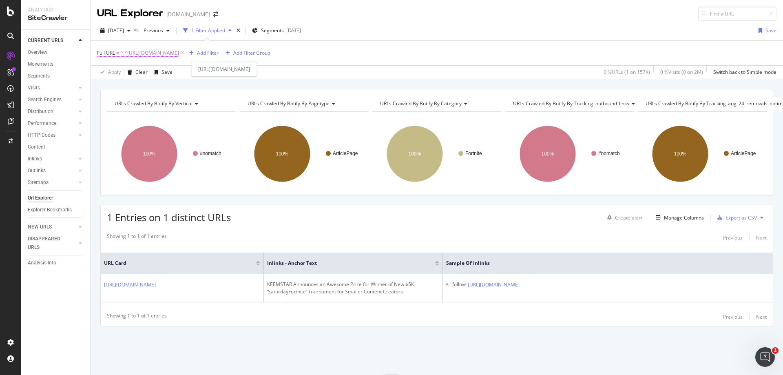
drag, startPoint x: 374, startPoint y: 55, endPoint x: 339, endPoint y: 54, distance: 35.1
click at [179, 55] on span "^.*[URL][DOMAIN_NAME]" at bounding box center [149, 52] width 59 height 11
click at [172, 83] on input "[URL][DOMAIN_NAME]" at bounding box center [142, 86] width 77 height 13
paste input "gta/summit1g-stunned-in-brutal-gta-rp-drive-by-shooting-933986"
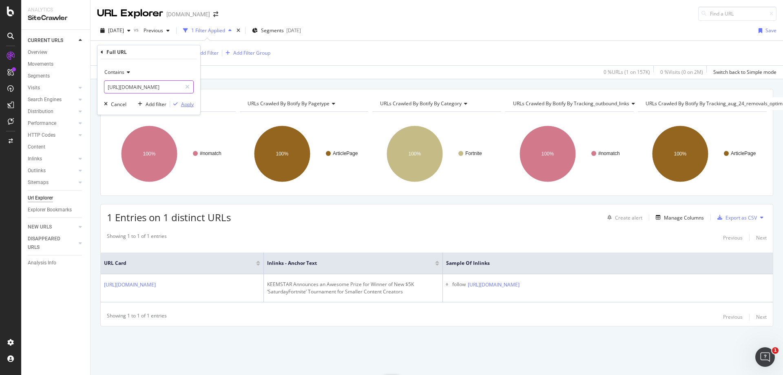
type input "[URL][DOMAIN_NAME]"
click at [183, 104] on div "Apply" at bounding box center [187, 104] width 13 height 7
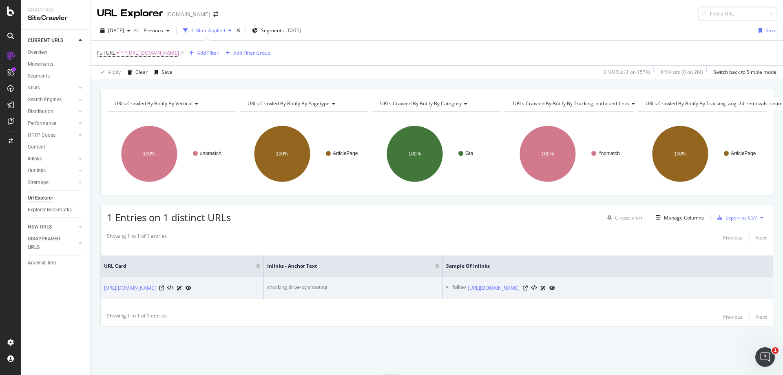
click at [295, 286] on div "shocking drive-by shooting" at bounding box center [353, 286] width 172 height 7
click at [555, 284] on div at bounding box center [539, 287] width 32 height 9
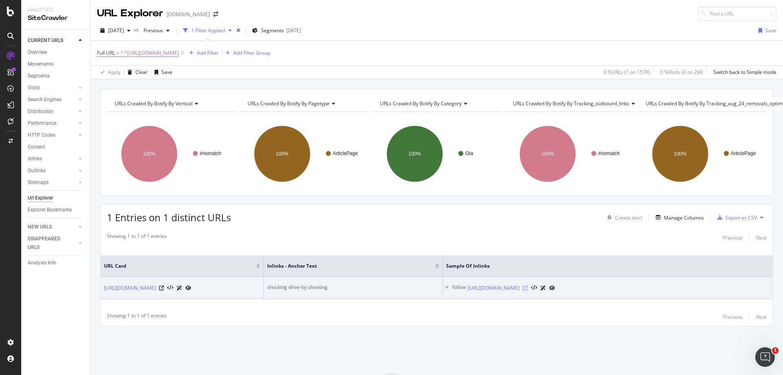
click at [528, 285] on icon at bounding box center [525, 287] width 5 height 5
click at [311, 285] on div "shocking drive-by shooting" at bounding box center [353, 286] width 172 height 7
click at [528, 285] on icon at bounding box center [525, 287] width 5 height 5
